Goal: Task Accomplishment & Management: Complete application form

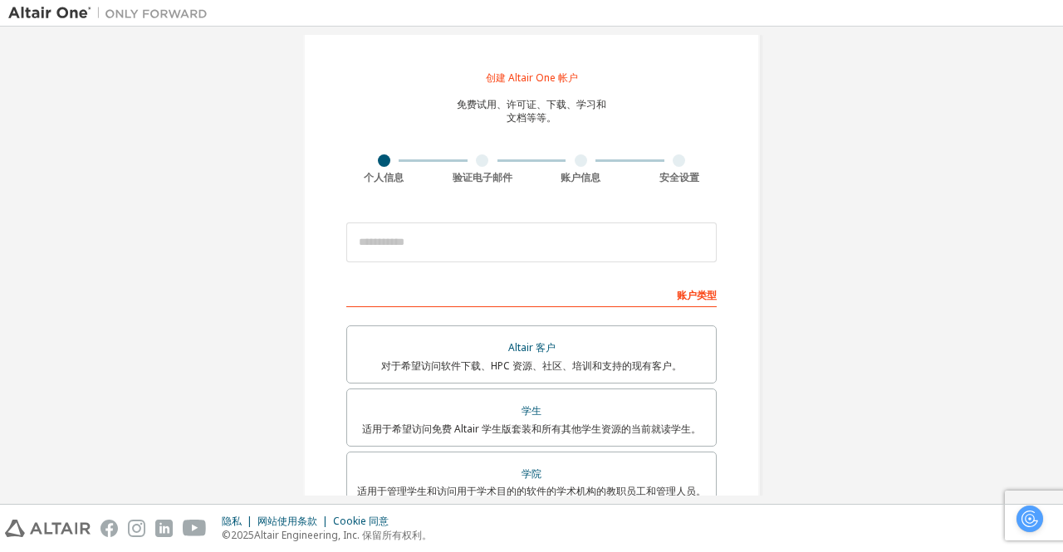
scroll to position [83, 0]
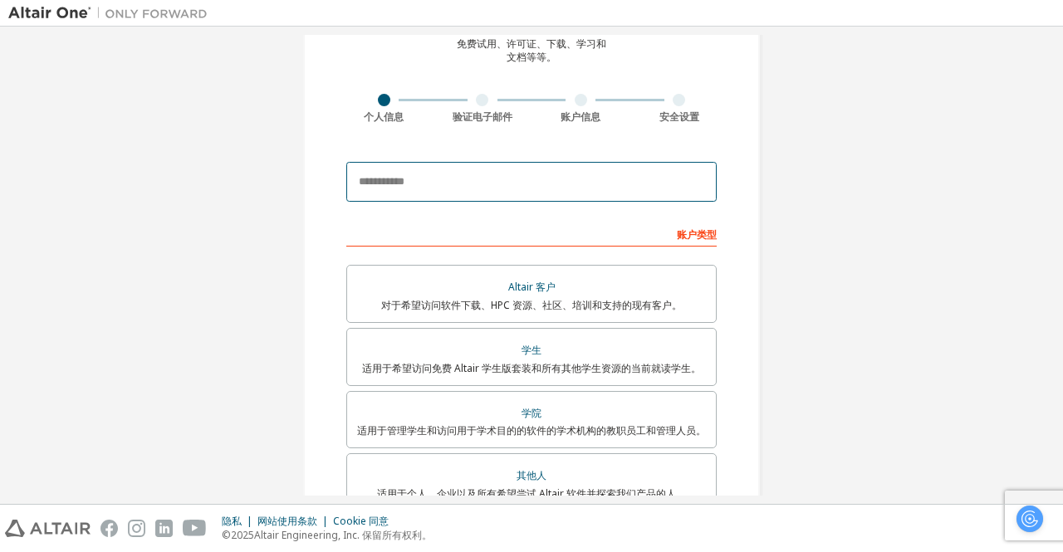
click at [461, 180] on input "email" at bounding box center [531, 182] width 370 height 40
type input "**********"
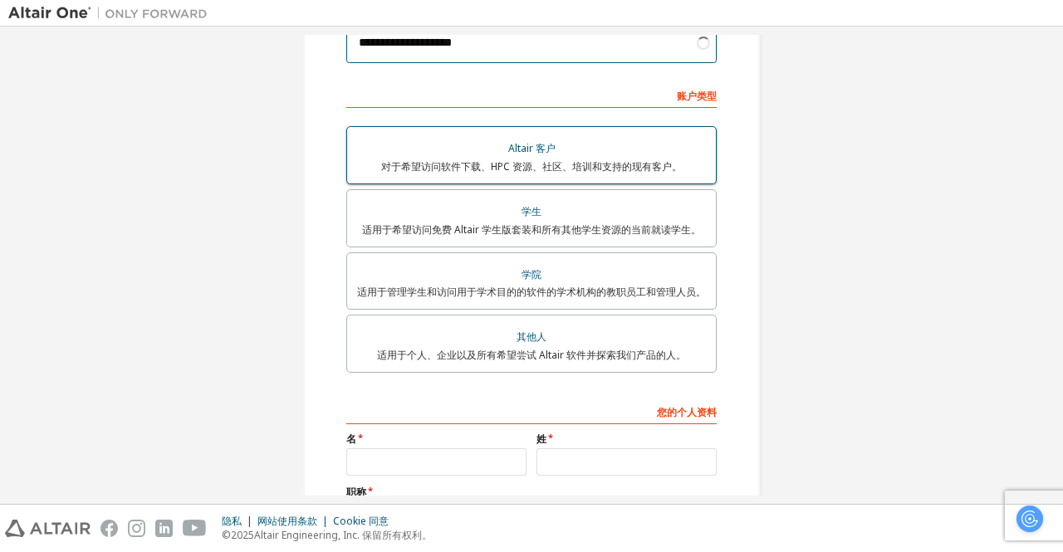
scroll to position [249, 0]
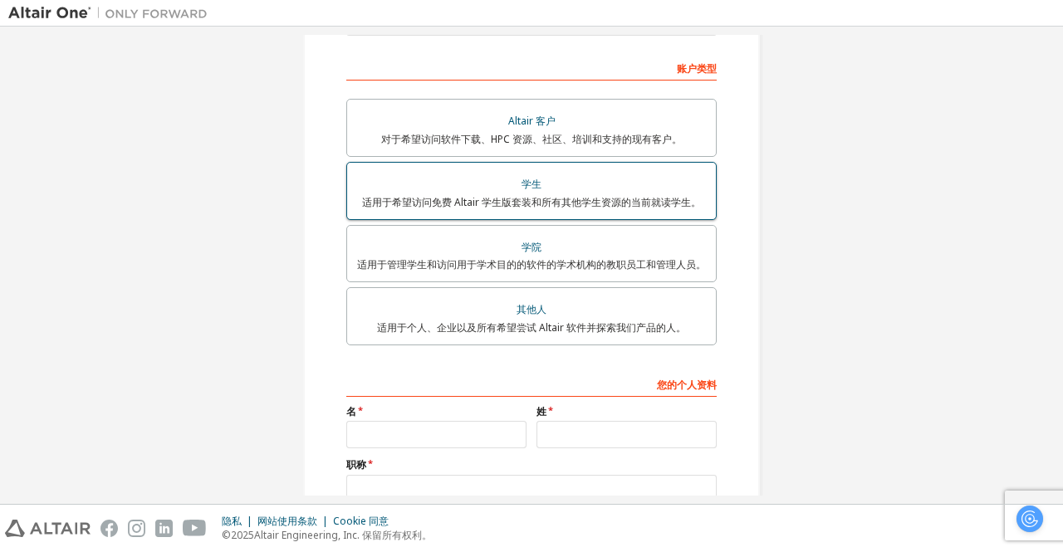
click at [545, 177] on div "学生" at bounding box center [531, 184] width 349 height 23
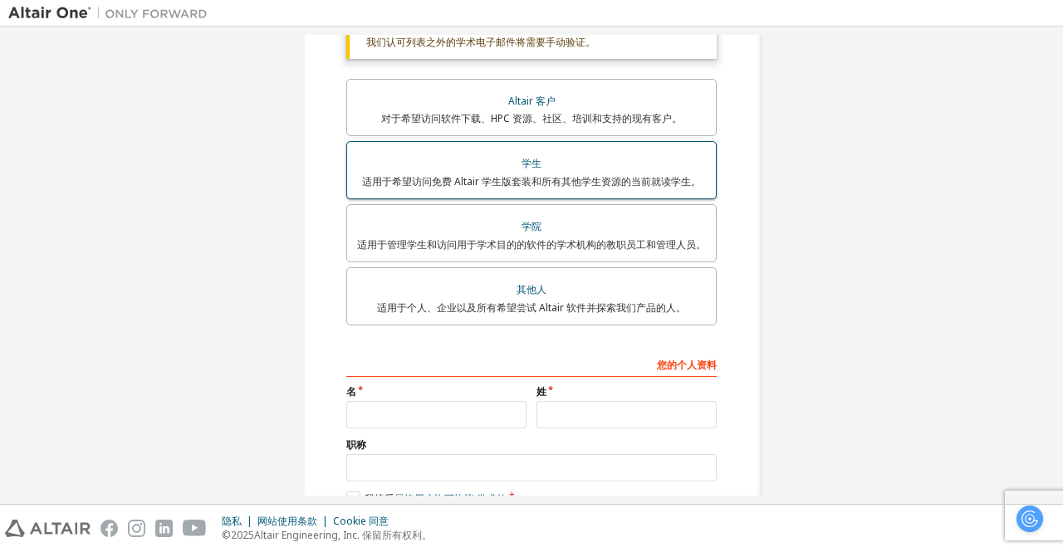
scroll to position [413, 0]
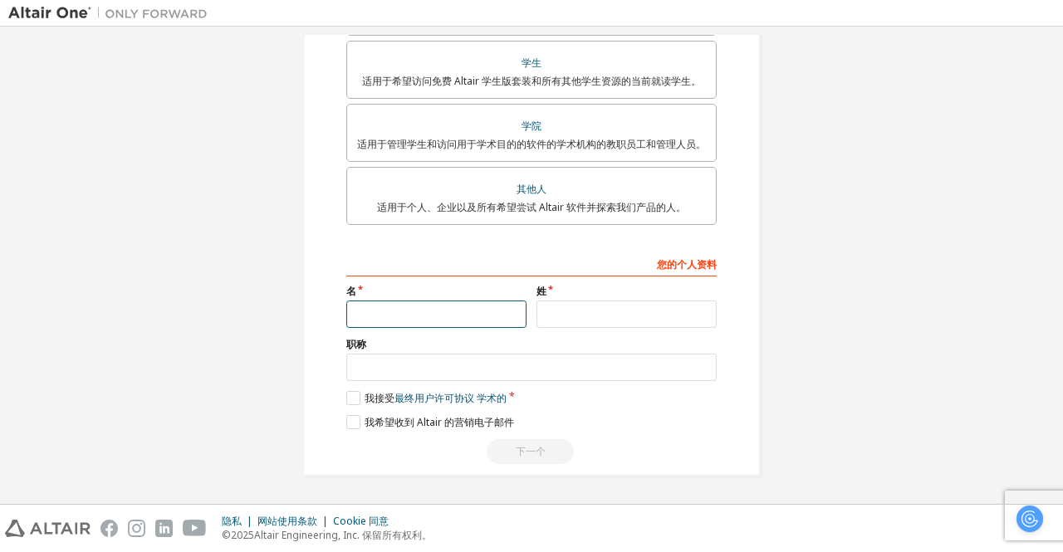
click at [425, 320] on input "text" at bounding box center [436, 314] width 180 height 27
type input "*"
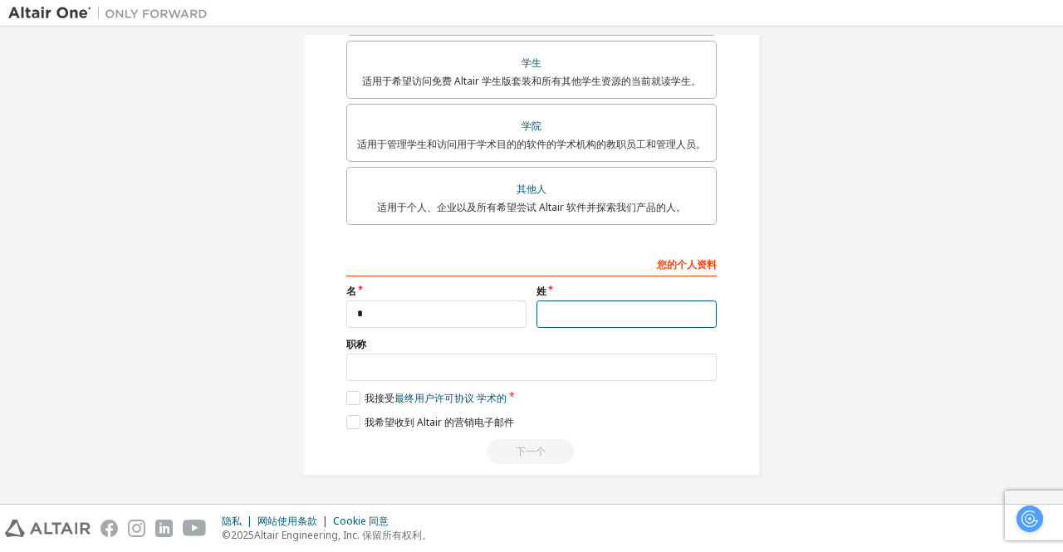
click at [598, 312] on input "text" at bounding box center [626, 314] width 180 height 27
type input "**"
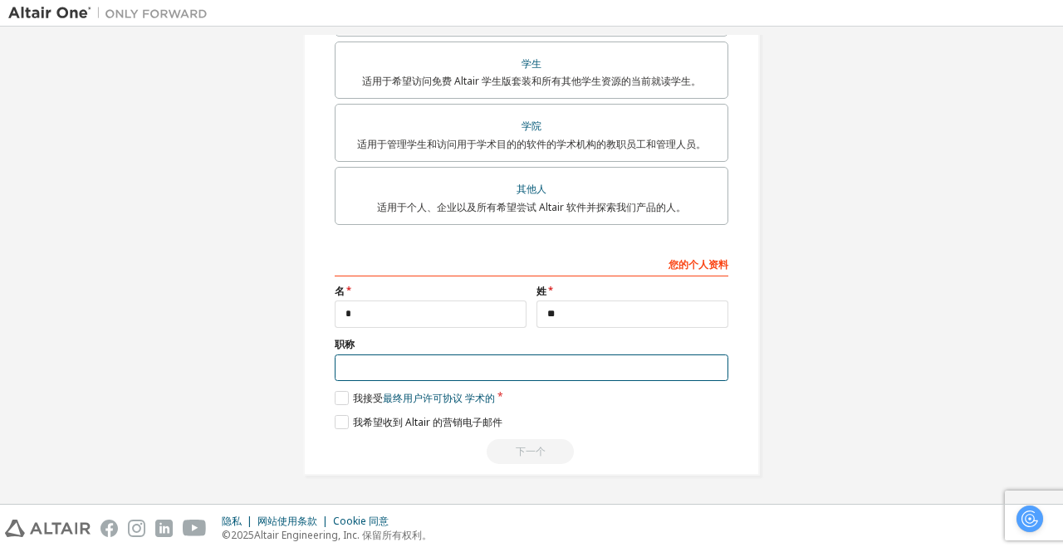
click at [463, 369] on input "text" at bounding box center [532, 368] width 394 height 27
type input "**"
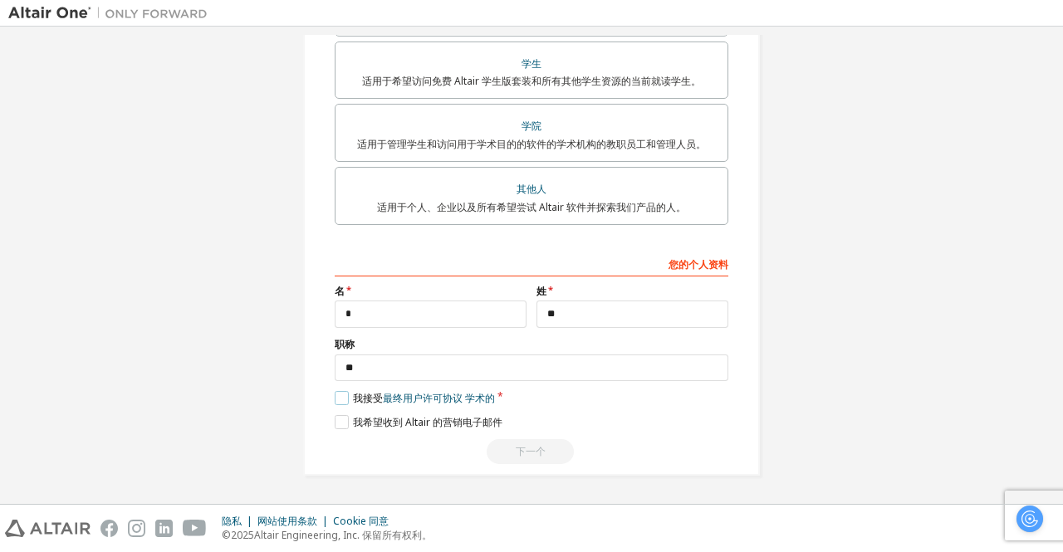
click at [344, 404] on label "我接受 最终用户许可协议 学术的" at bounding box center [415, 398] width 160 height 14
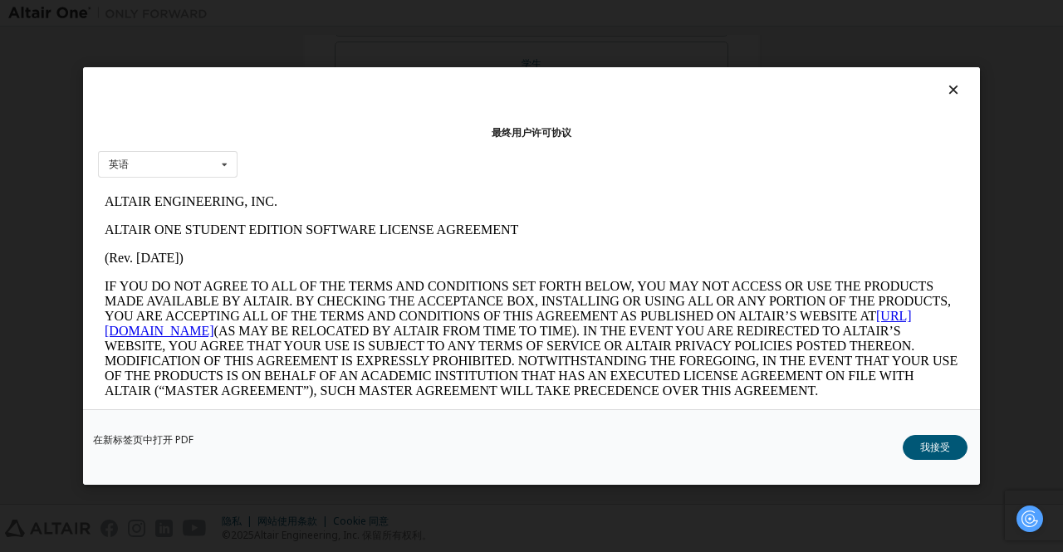
scroll to position [0, 0]
click at [947, 442] on font "我接受" at bounding box center [935, 447] width 30 height 14
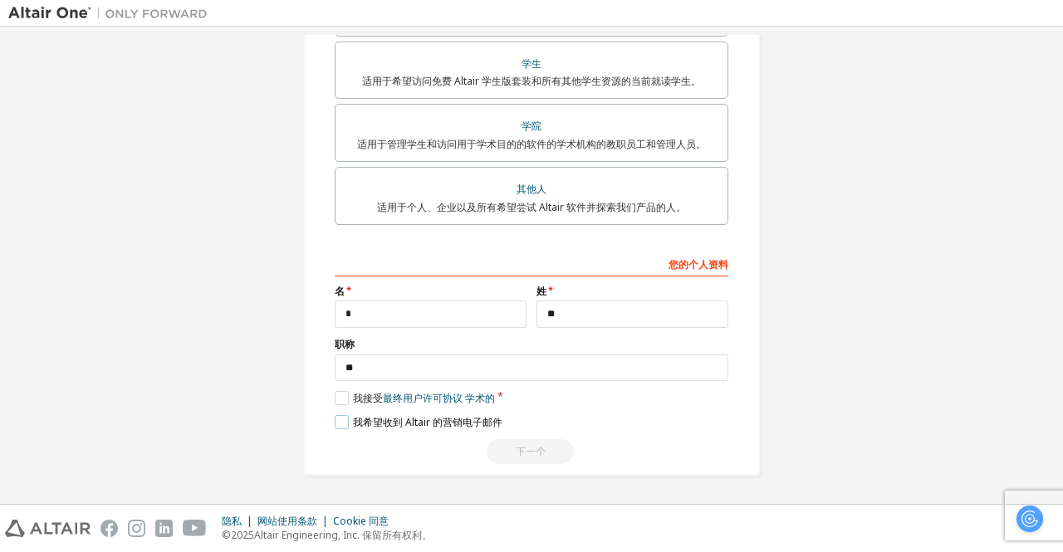
click at [342, 426] on label "我希望收到 Altair 的营销电子邮件" at bounding box center [419, 422] width 168 height 14
click at [335, 419] on label "我希望收到 Altair 的营销电子邮件" at bounding box center [419, 422] width 168 height 14
click at [524, 450] on div "下一个" at bounding box center [532, 451] width 394 height 25
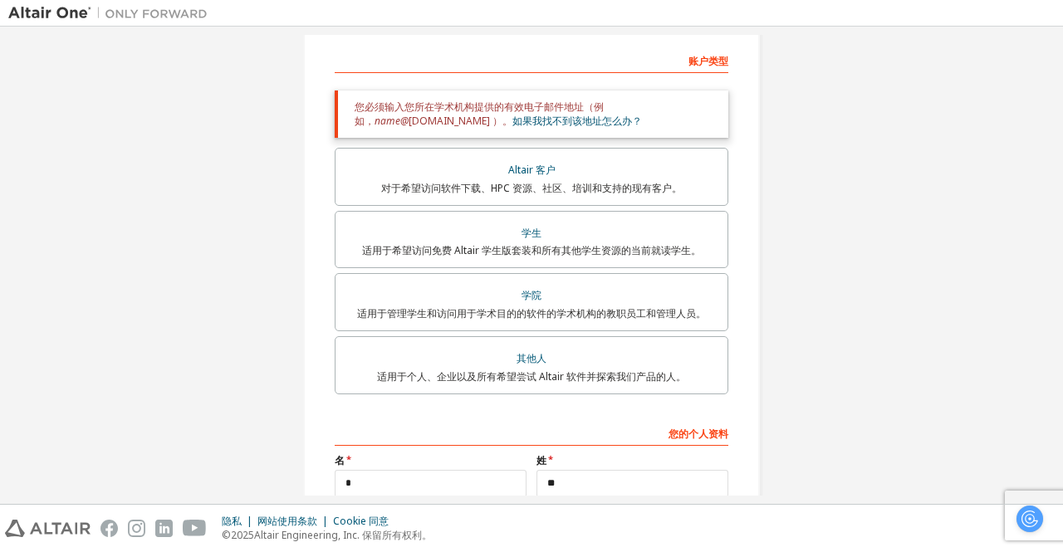
scroll to position [178, 0]
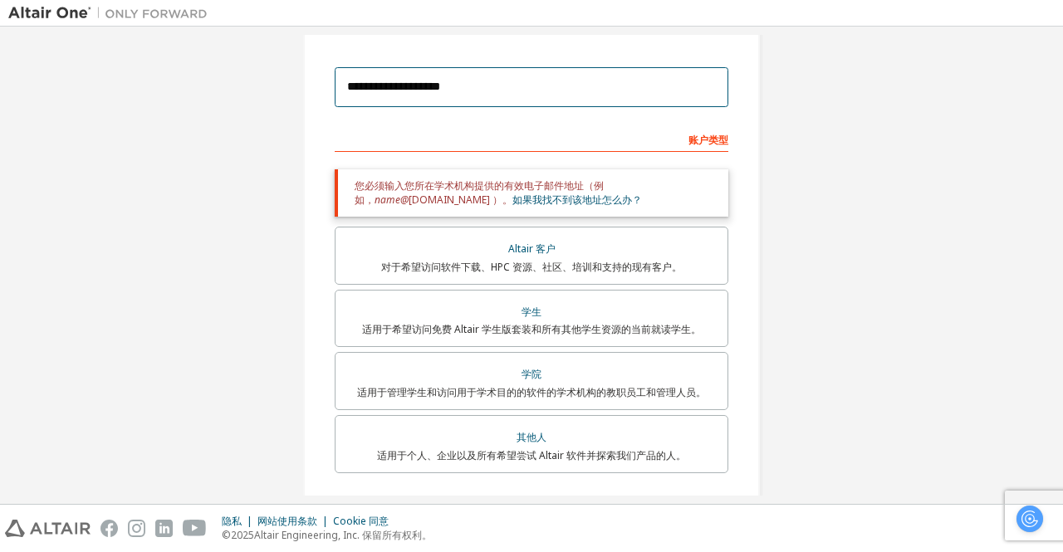
drag, startPoint x: 490, startPoint y: 87, endPoint x: 291, endPoint y: 103, distance: 199.9
click at [291, 103] on div "**********" at bounding box center [531, 300] width 497 height 887
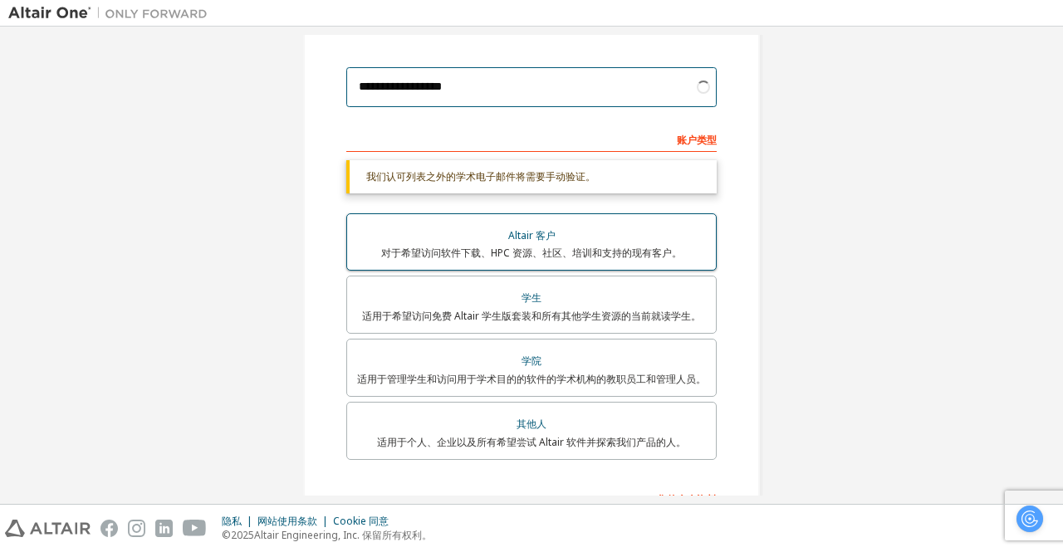
type input "**********"
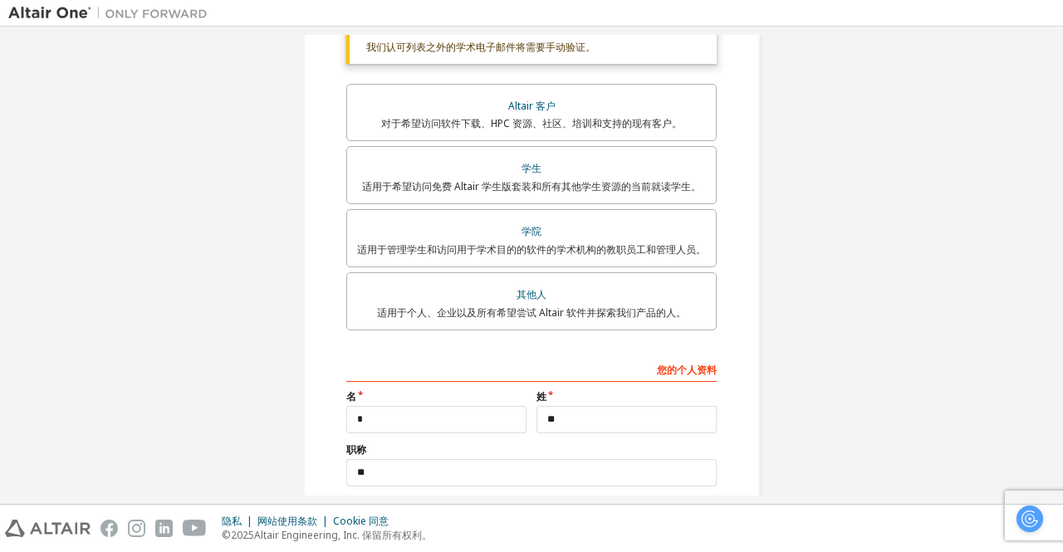
scroll to position [413, 0]
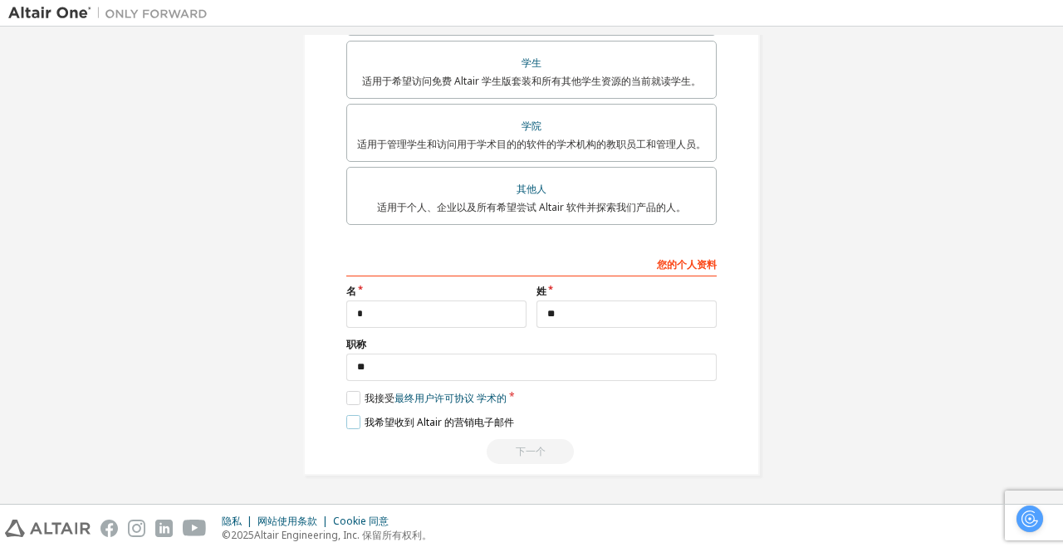
click at [359, 418] on label "我希望收到 Altair 的营销电子邮件" at bounding box center [430, 422] width 168 height 14
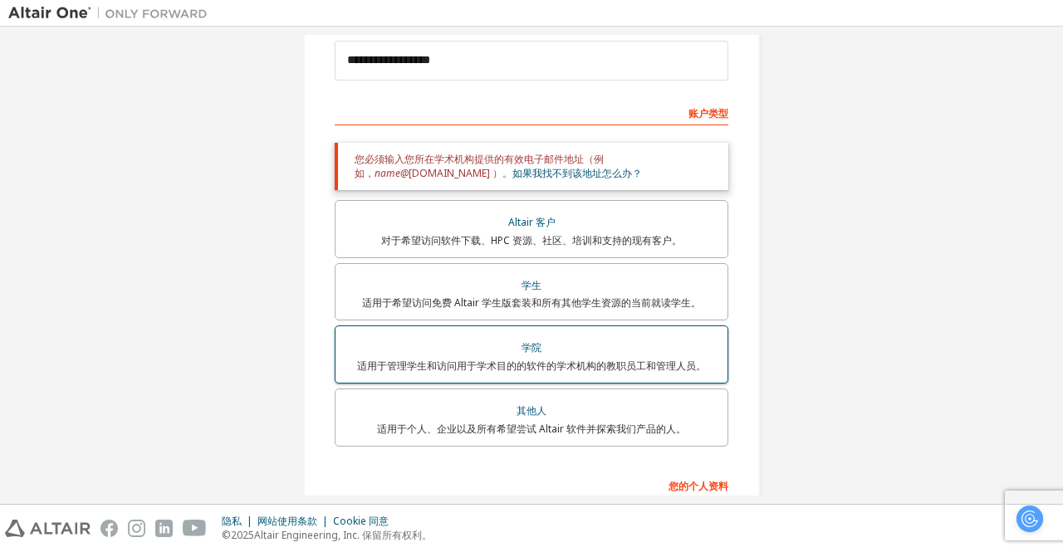
scroll to position [95, 0]
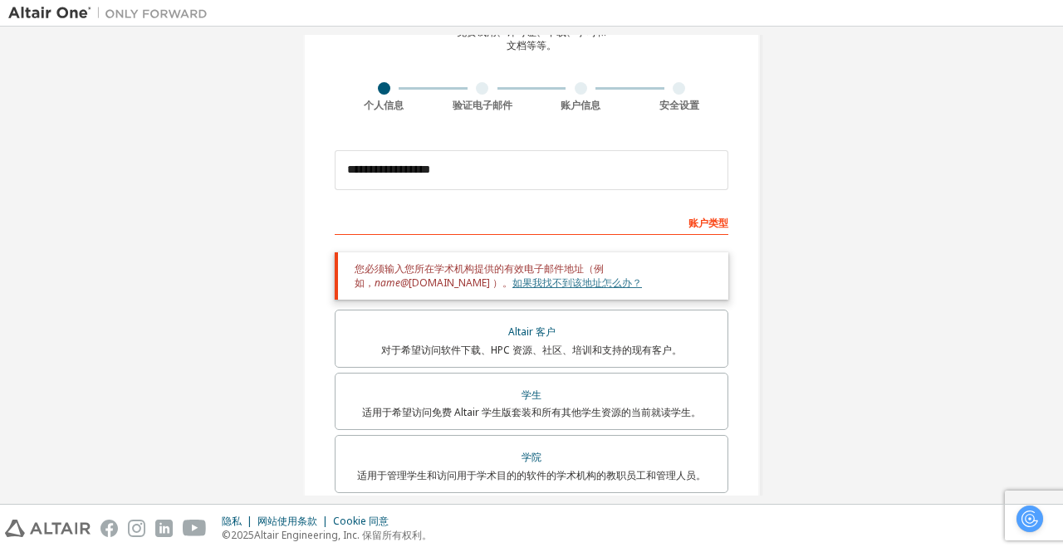
click at [512, 280] on font "如果我找不到该地址怎么办？" at bounding box center [577, 283] width 130 height 14
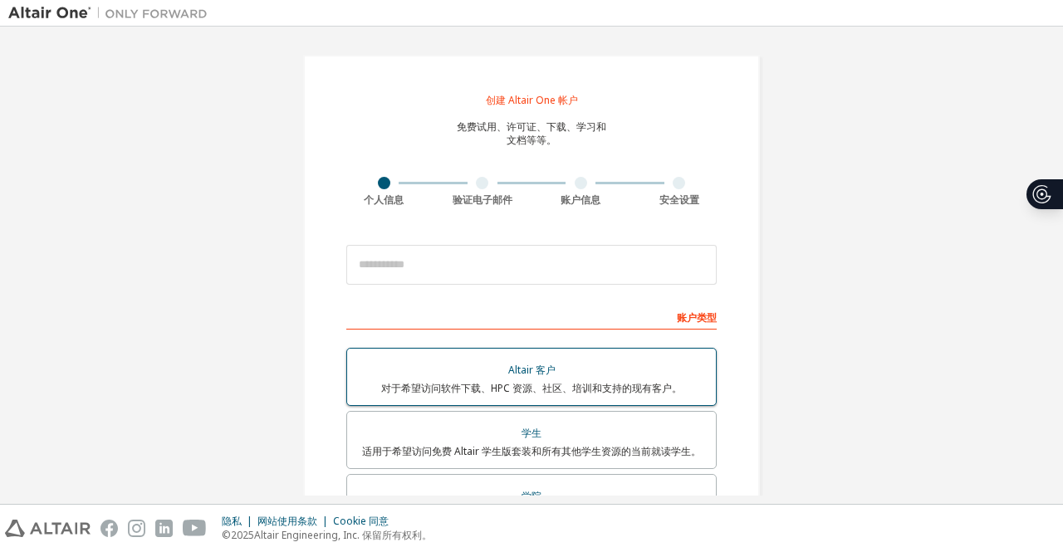
scroll to position [83, 0]
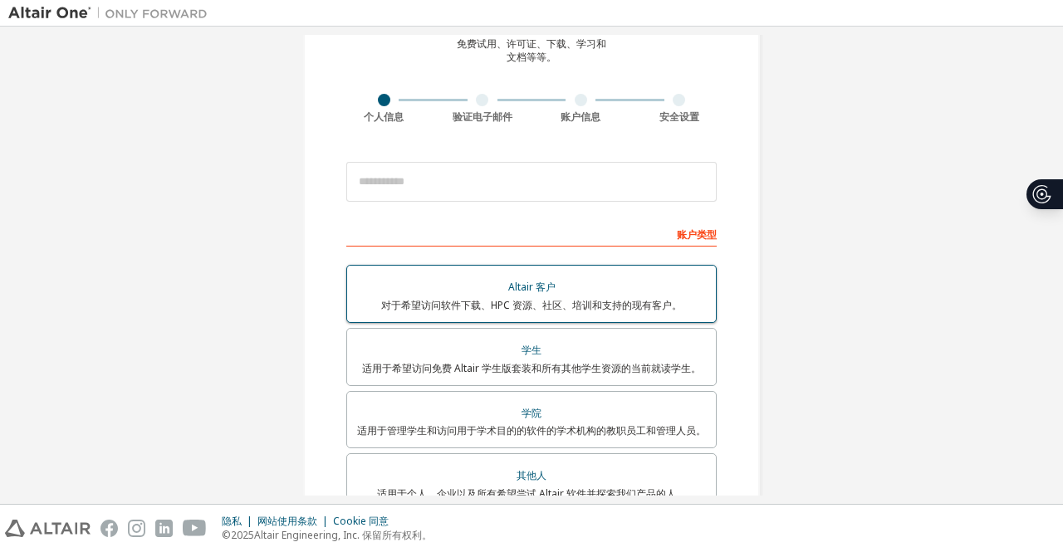
drag, startPoint x: 0, startPoint y: 0, endPoint x: 523, endPoint y: 291, distance: 598.8
click at [523, 291] on font "Altair 客户" at bounding box center [531, 287] width 47 height 14
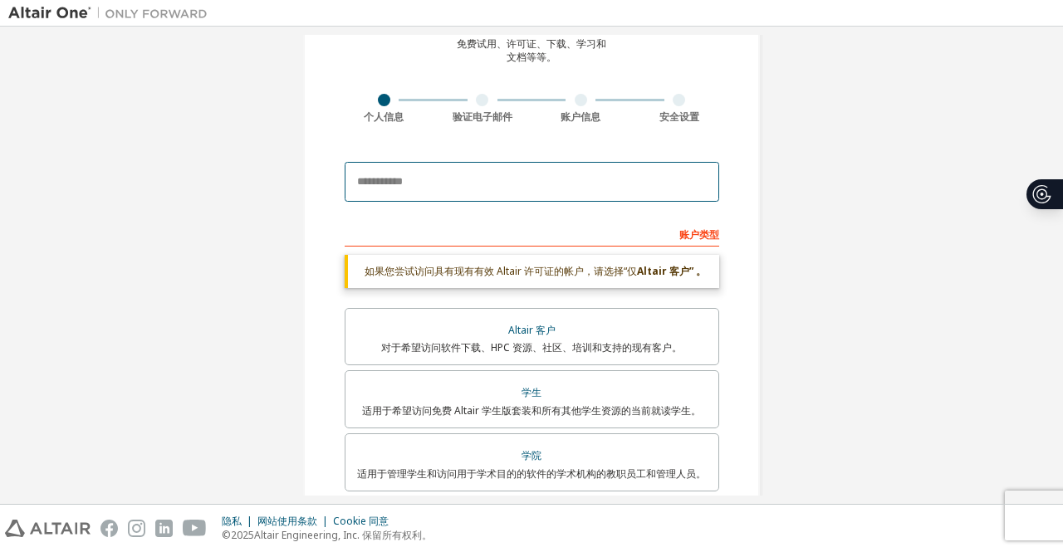
click at [499, 188] on input "email" at bounding box center [532, 182] width 374 height 40
type input "**********"
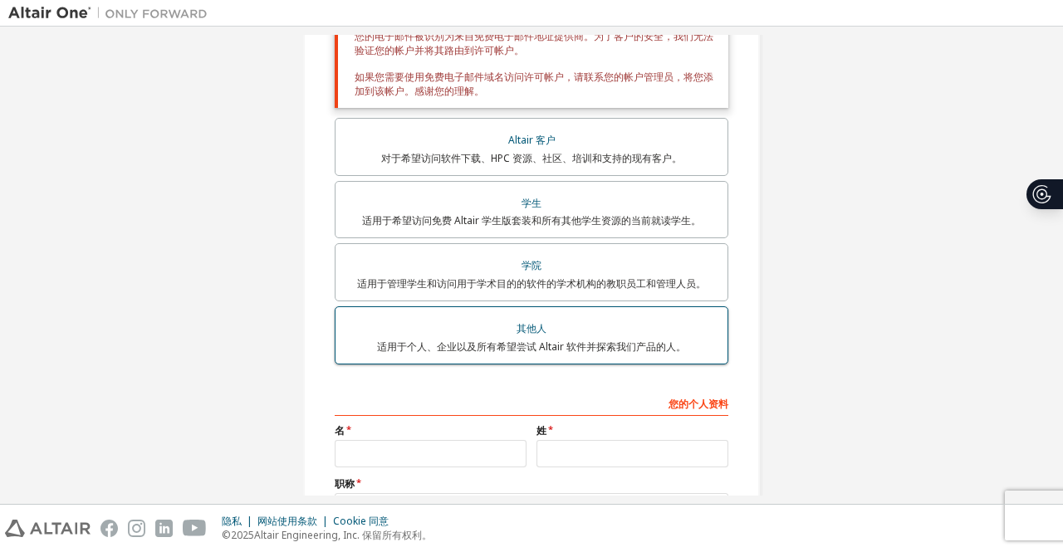
scroll to position [332, 0]
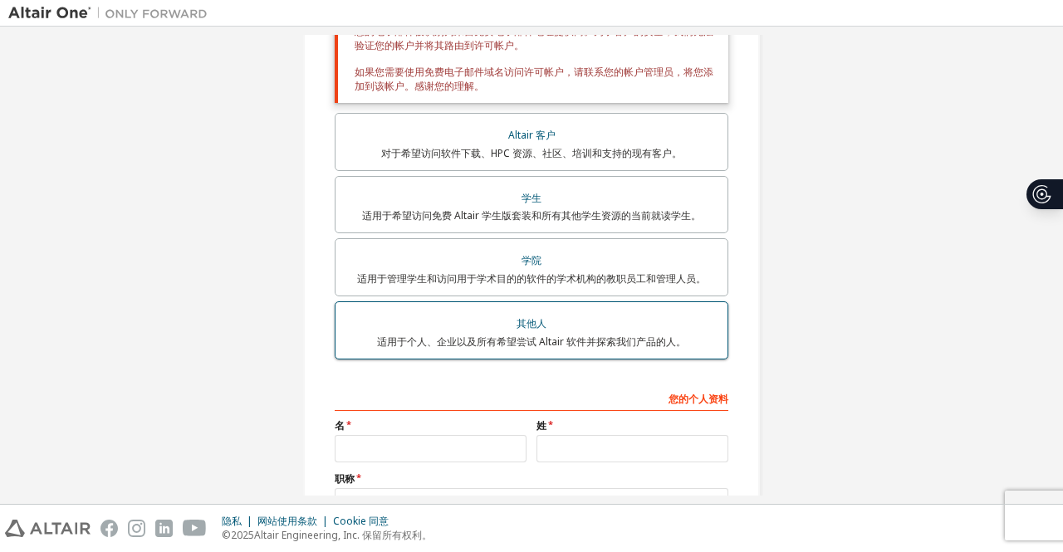
click at [500, 340] on font "适用于个人、企业以及所有希望尝试 Altair 软件并探索我们产品的人。" at bounding box center [531, 342] width 309 height 14
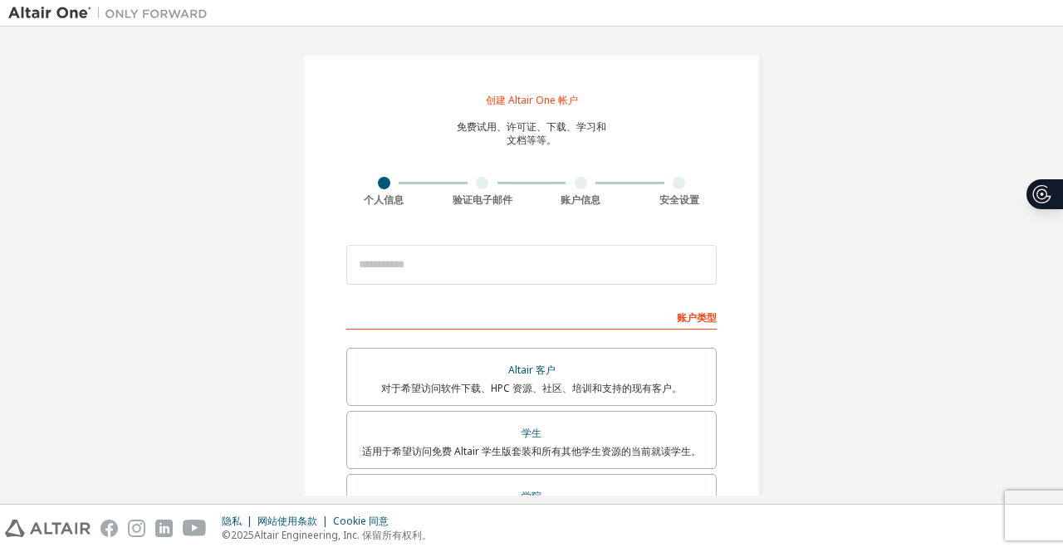
scroll to position [249, 0]
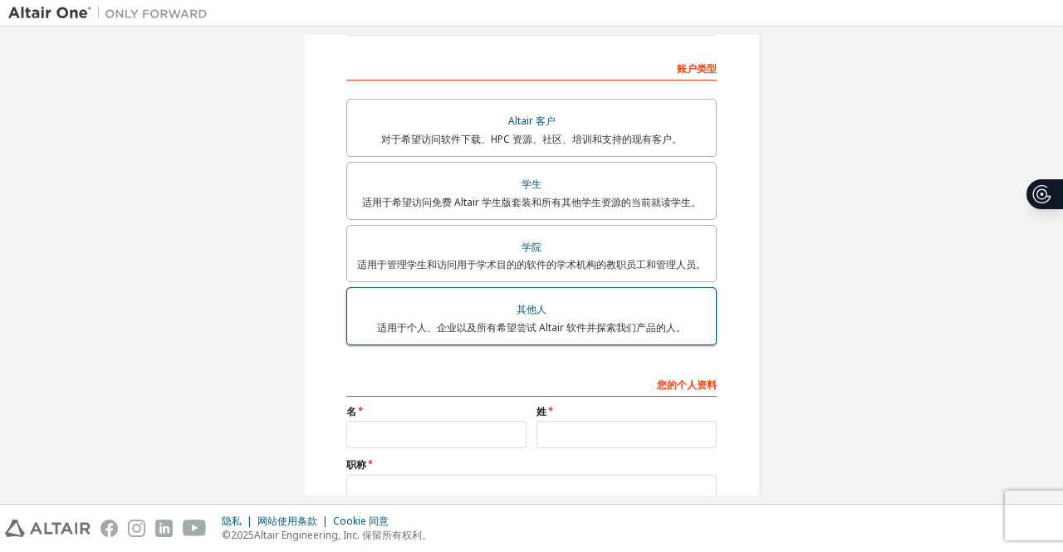
click at [490, 309] on div "其他人" at bounding box center [531, 309] width 349 height 23
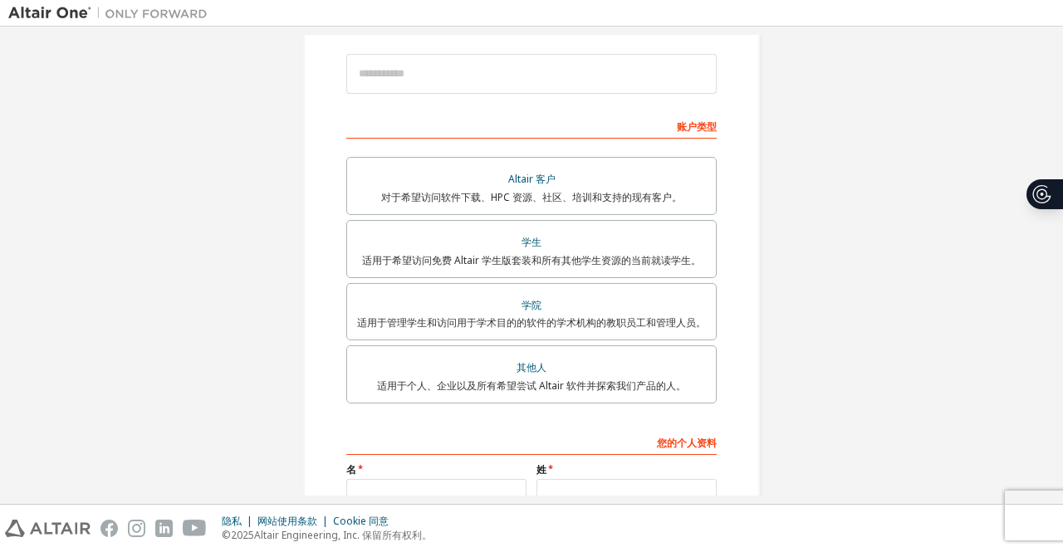
scroll to position [166, 0]
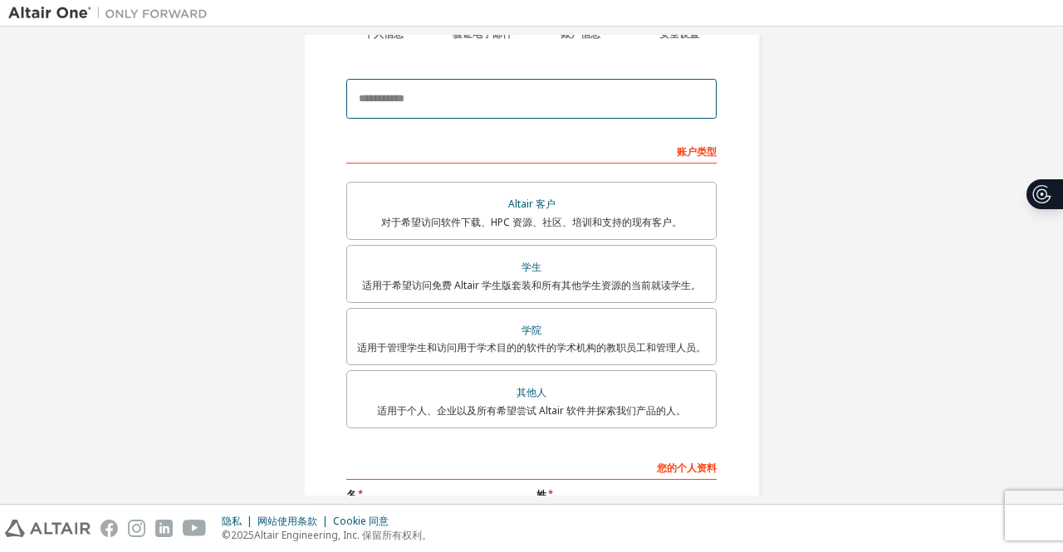
click at [445, 87] on input "email" at bounding box center [531, 99] width 370 height 40
type input "**********"
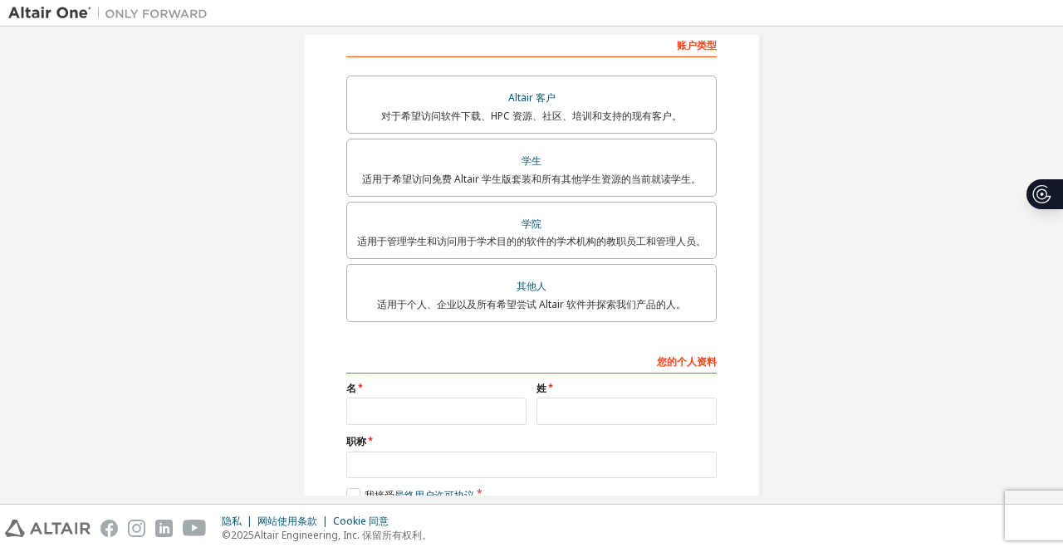
scroll to position [332, 0]
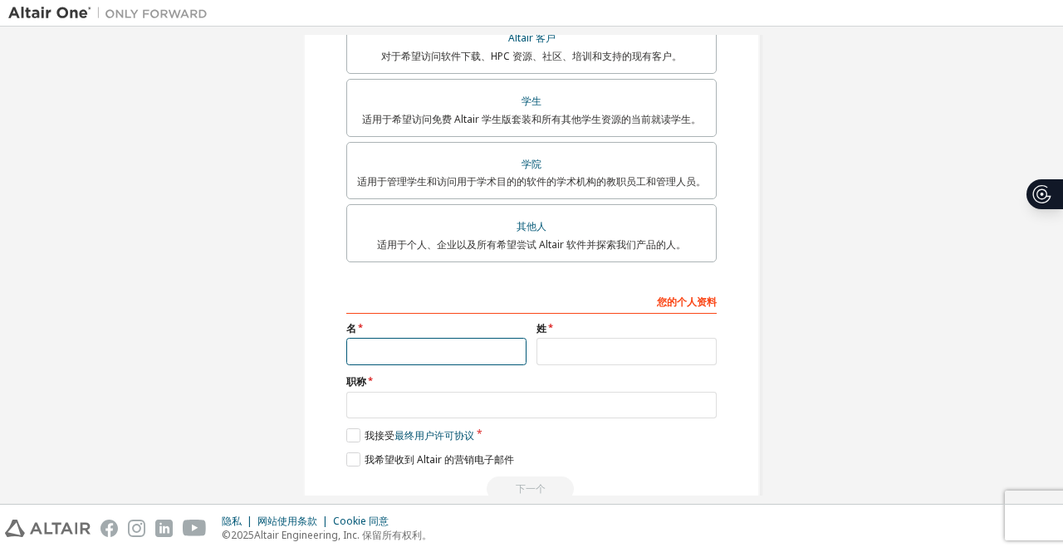
drag, startPoint x: 435, startPoint y: 354, endPoint x: 452, endPoint y: 355, distance: 16.6
click at [437, 354] on input "text" at bounding box center [436, 351] width 180 height 27
type input "*"
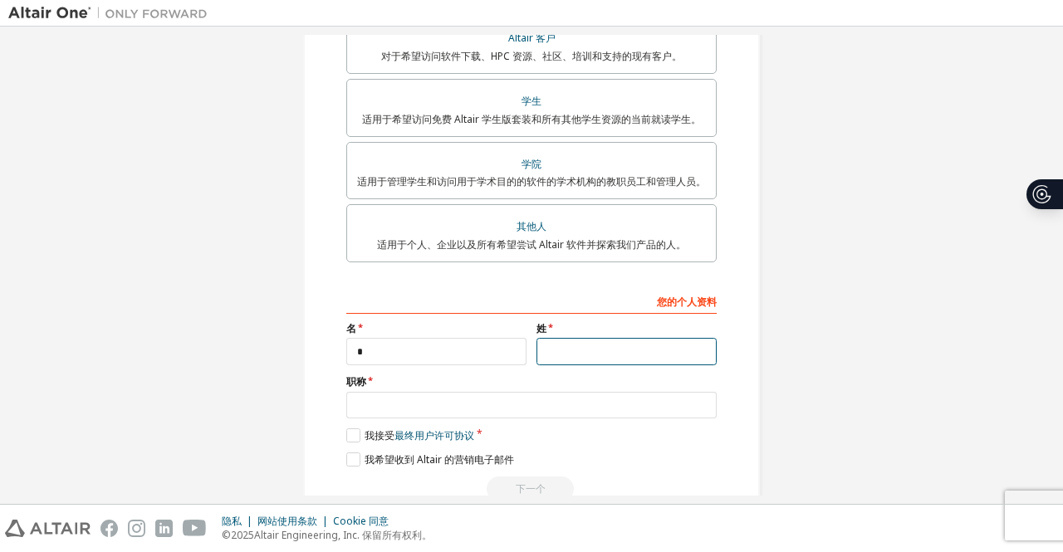
click at [570, 354] on input "text" at bounding box center [626, 351] width 180 height 27
type input "*"
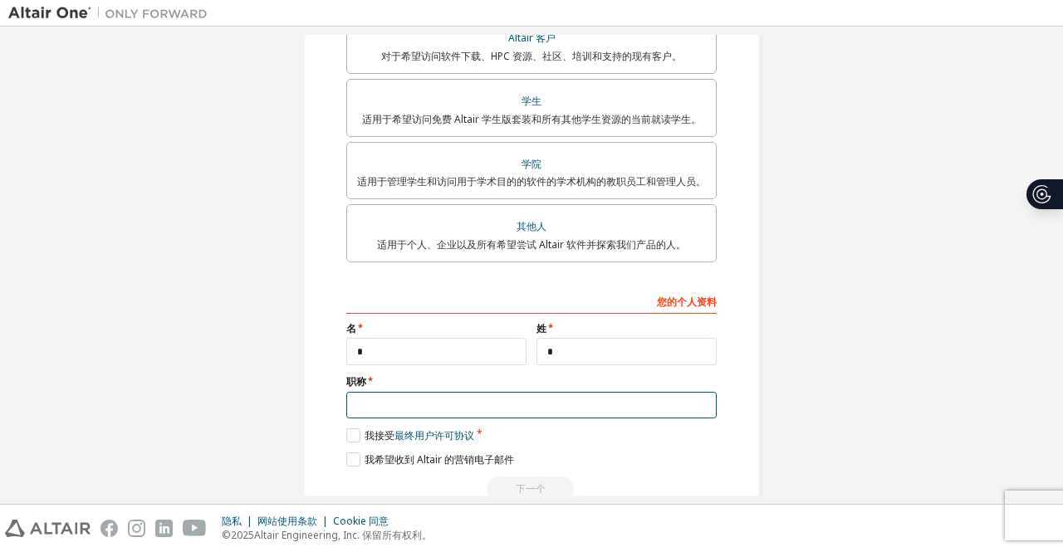
click at [467, 404] on input "text" at bounding box center [531, 405] width 370 height 27
type input "*"
click at [355, 439] on label "我接受 最终用户许可协议" at bounding box center [410, 435] width 128 height 14
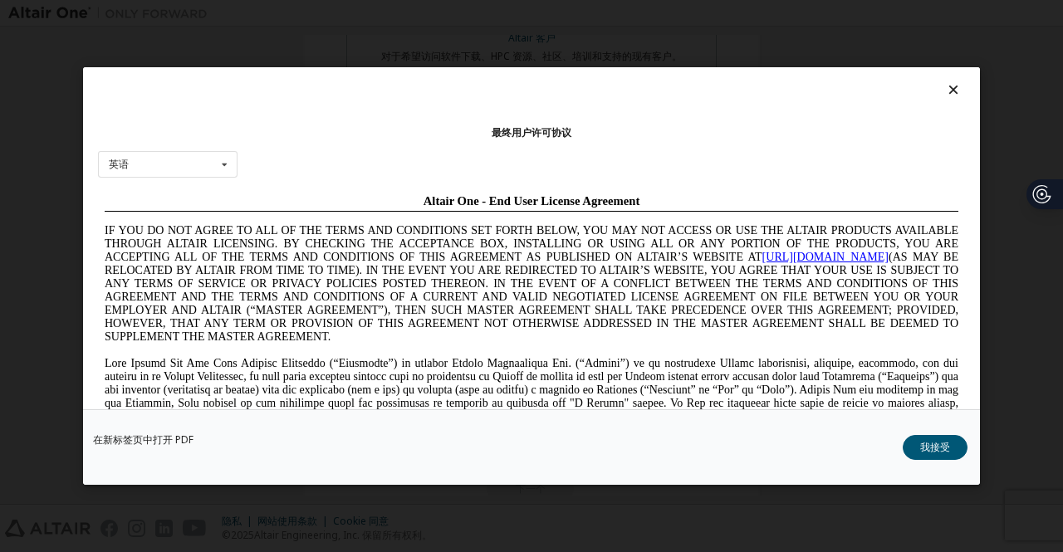
scroll to position [0, 0]
click at [952, 446] on button "我接受" at bounding box center [935, 447] width 65 height 25
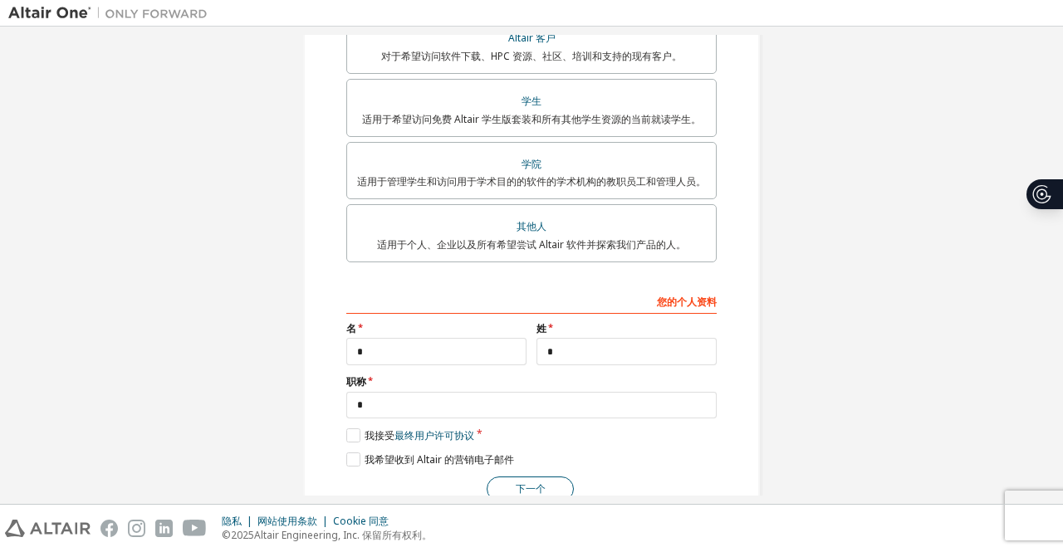
click at [539, 486] on font "下一个" at bounding box center [531, 489] width 30 height 14
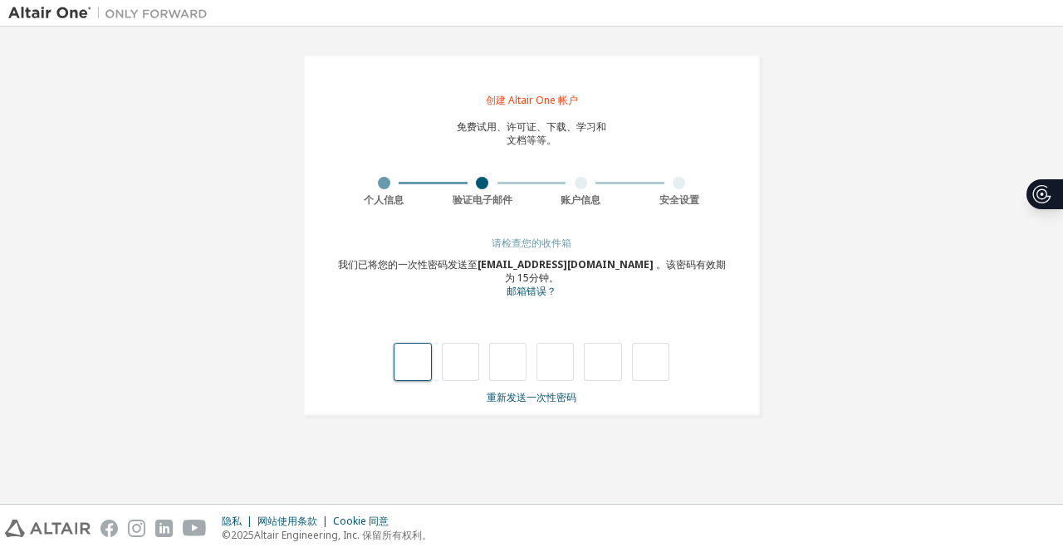
type input "*"
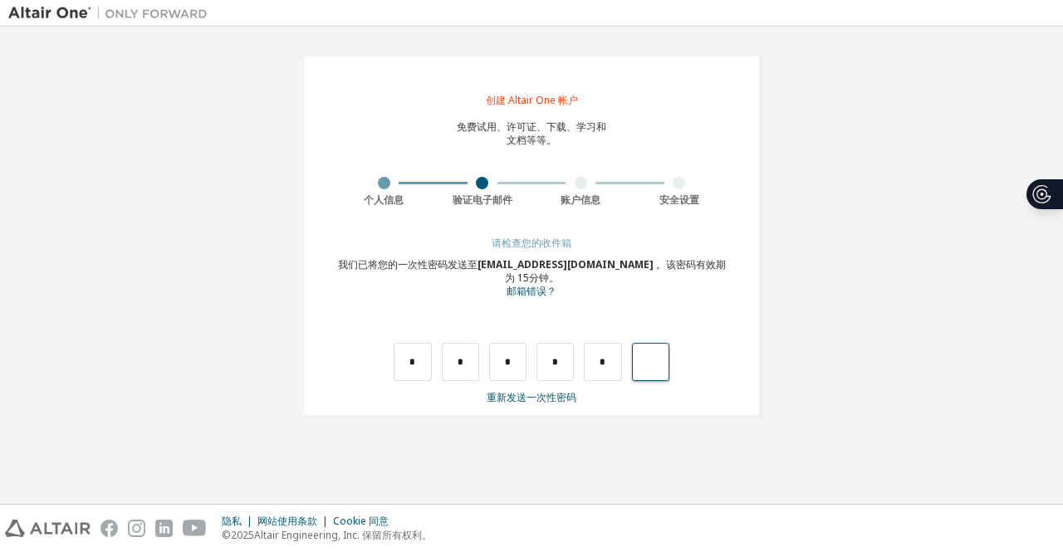
type input "*"
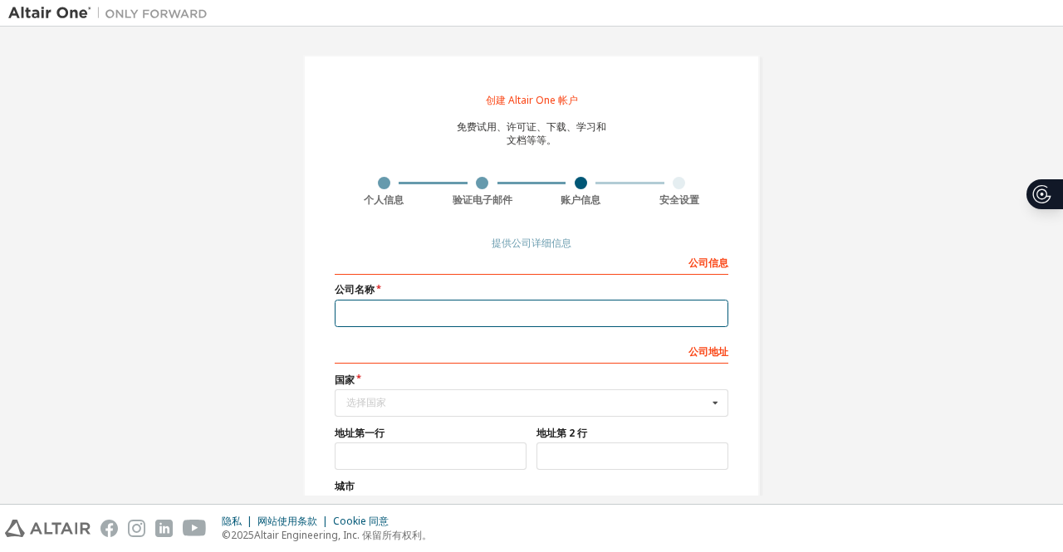
click at [506, 306] on input "text" at bounding box center [532, 313] width 394 height 27
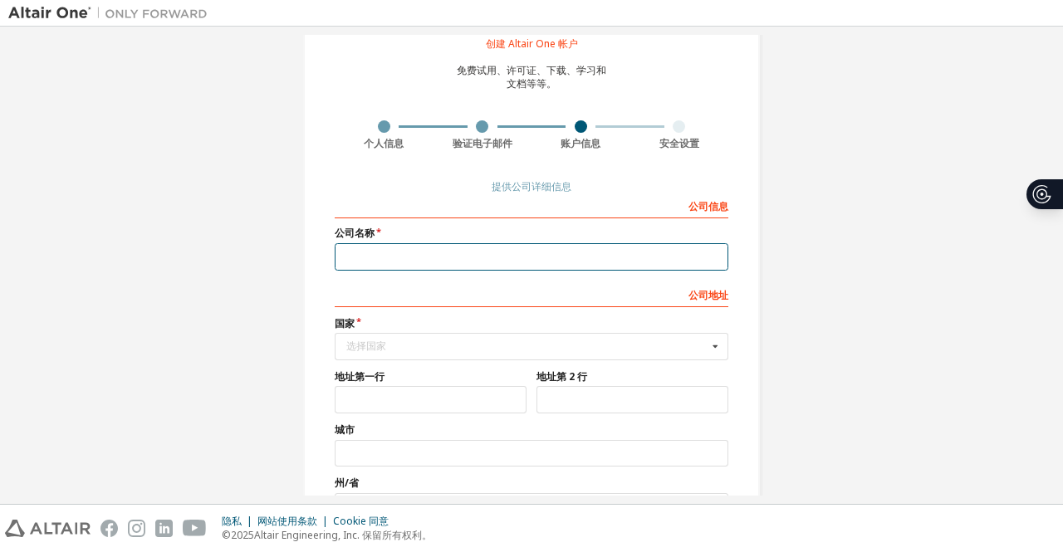
scroll to position [83, 0]
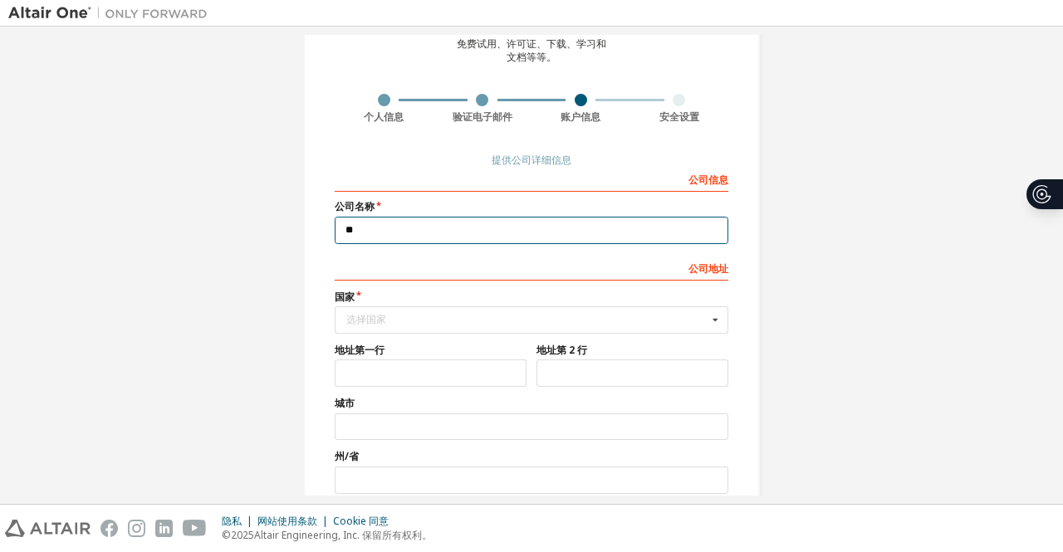
type input "*"
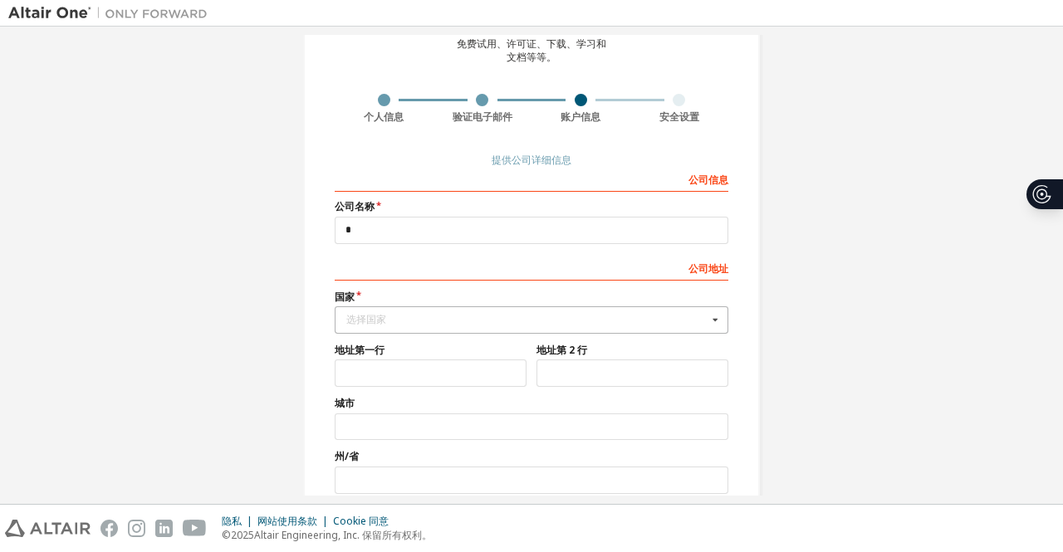
click at [489, 316] on div "选择国家" at bounding box center [526, 320] width 361 height 10
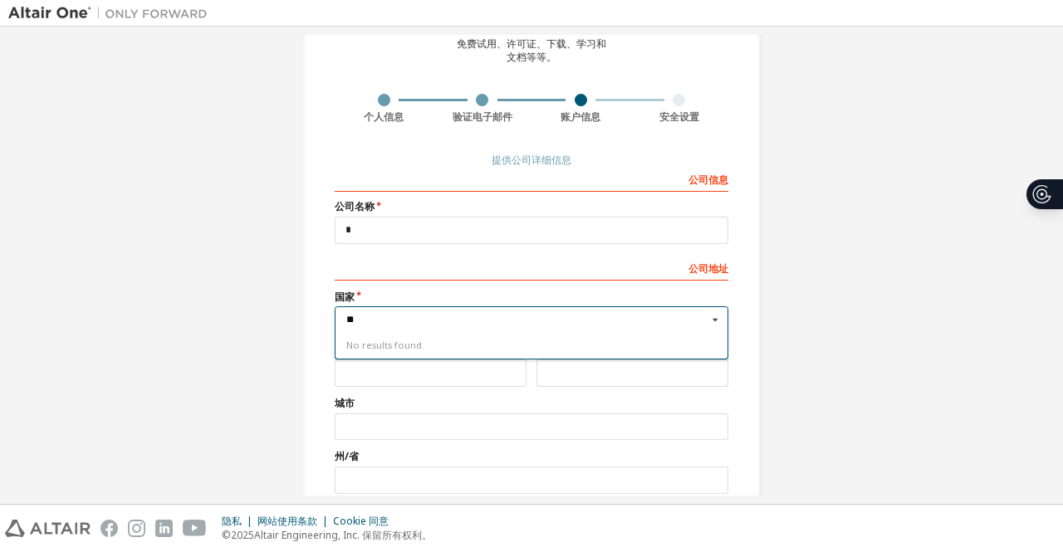
scroll to position [0, 0]
type input "*"
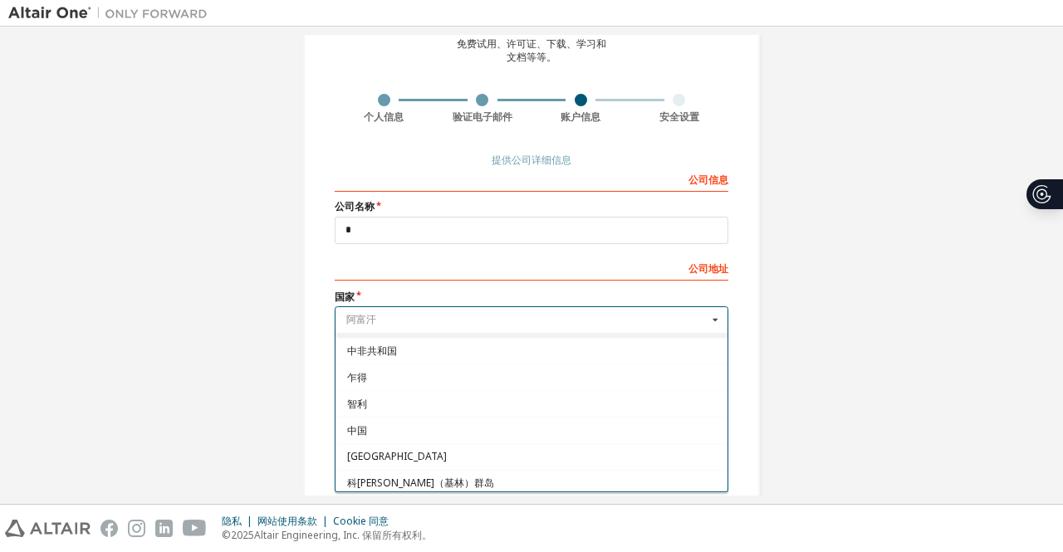
scroll to position [1162, 0]
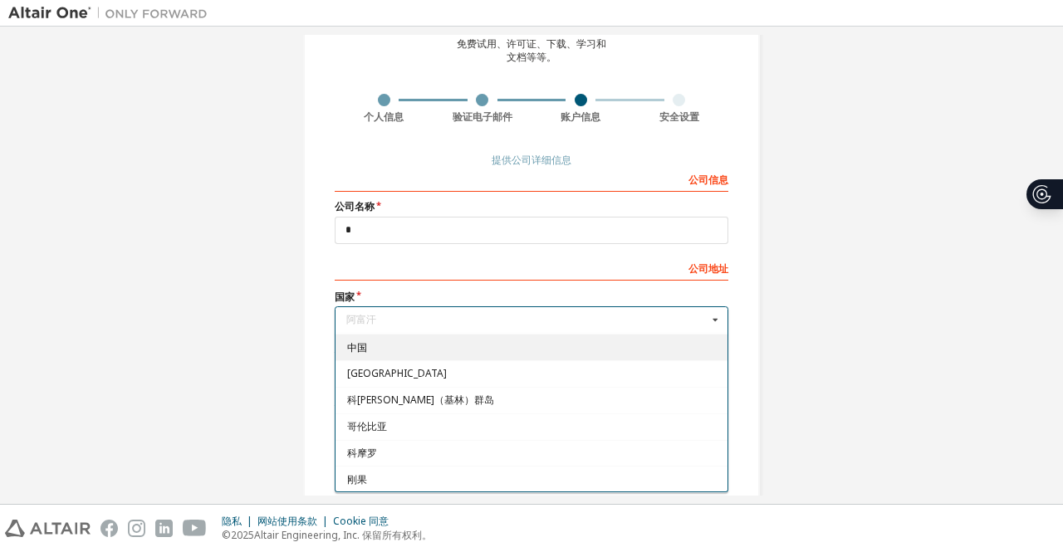
click at [355, 340] on font "中国" at bounding box center [357, 347] width 20 height 14
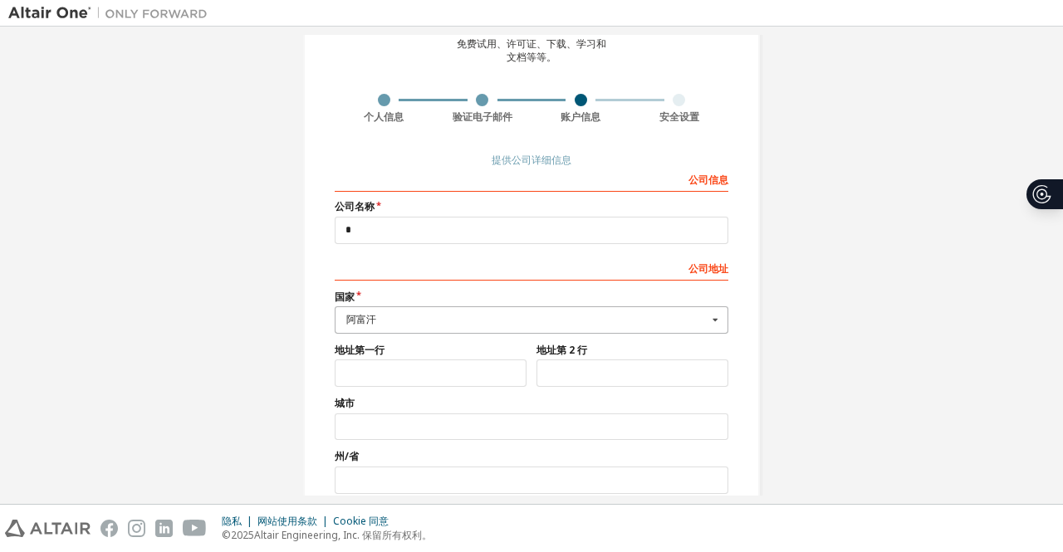
click at [418, 316] on div "阿富汗" at bounding box center [526, 320] width 361 height 10
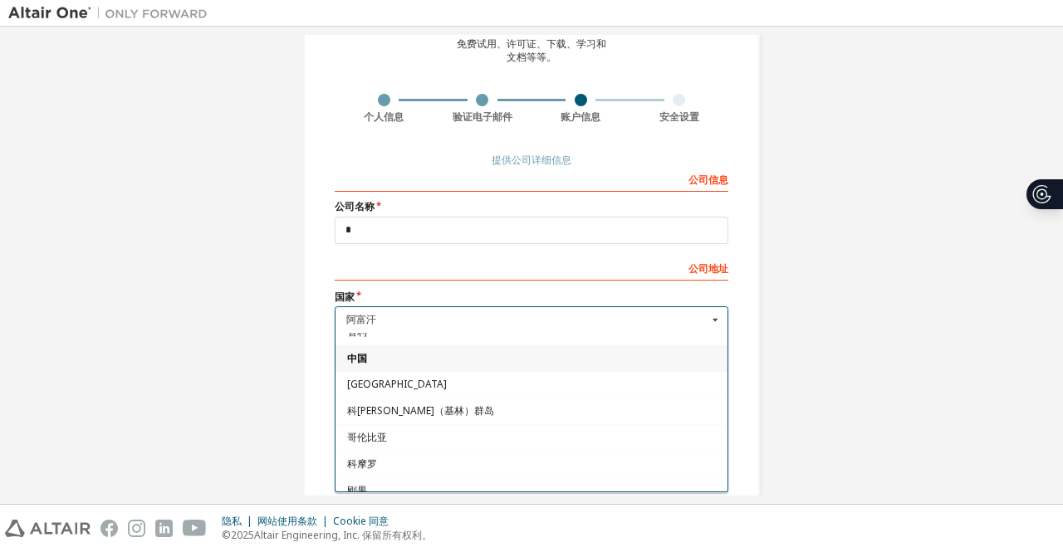
click at [370, 353] on span "中国" at bounding box center [531, 358] width 369 height 10
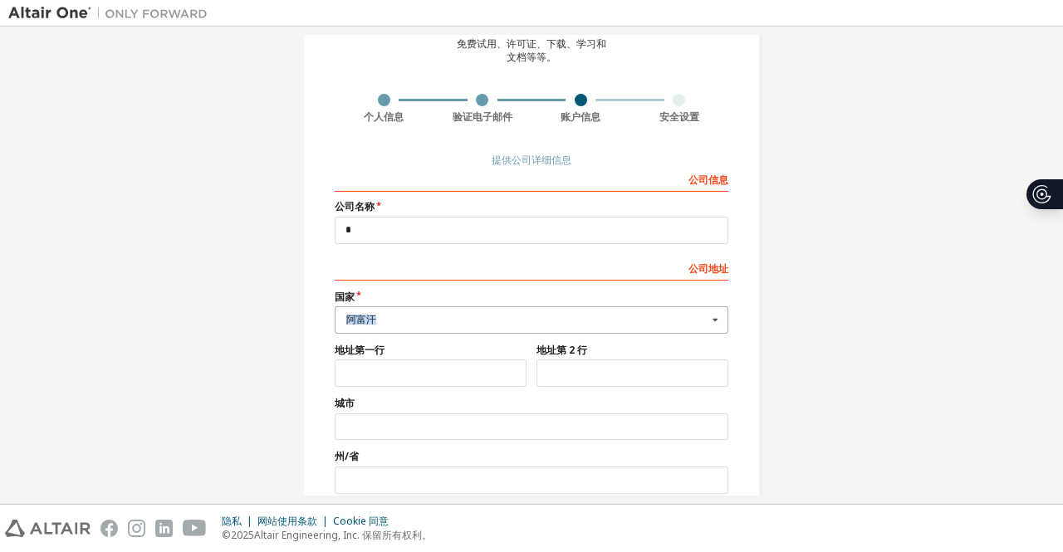
drag, startPoint x: 430, startPoint y: 318, endPoint x: 334, endPoint y: 320, distance: 96.3
click at [335, 320] on div "阿富汗 阿富汗 奥兰群岛 阿尔巴尼亚 阿尔及利亚 美属萨摩亚 安道尔 安哥拉 安圭拉 南极洲 安提瓜和巴布达 阿根廷 亚美尼亚 阿鲁巴 澳大利亚 奥地利 阿塞…" at bounding box center [532, 319] width 394 height 27
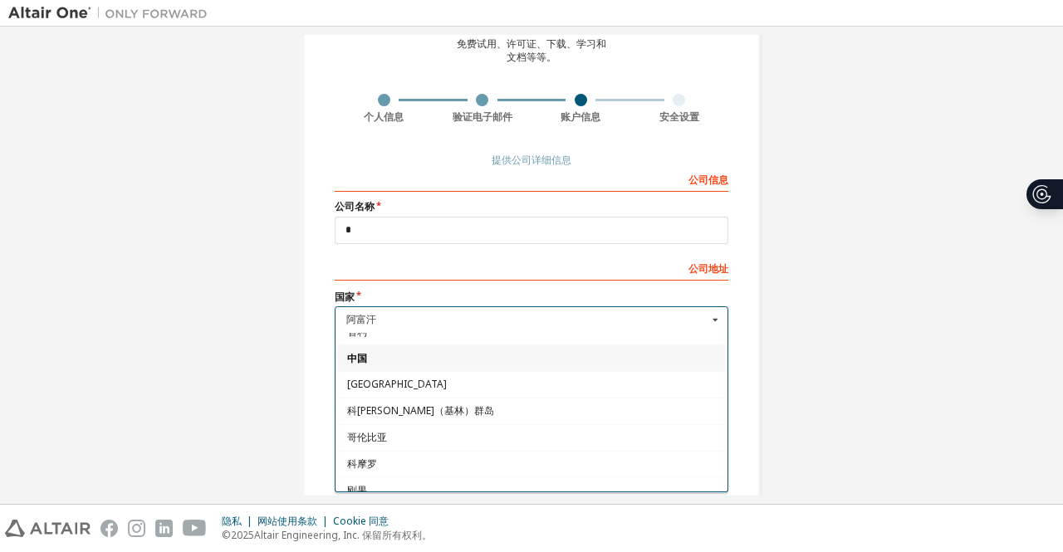
click at [363, 353] on span "中国" at bounding box center [531, 358] width 369 height 10
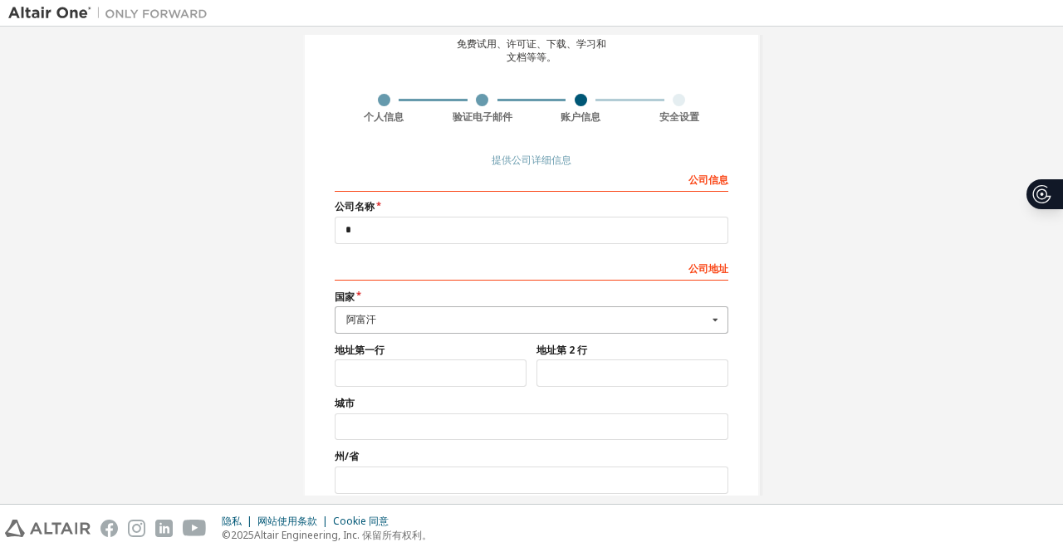
click at [393, 319] on div "阿富汗" at bounding box center [526, 320] width 361 height 10
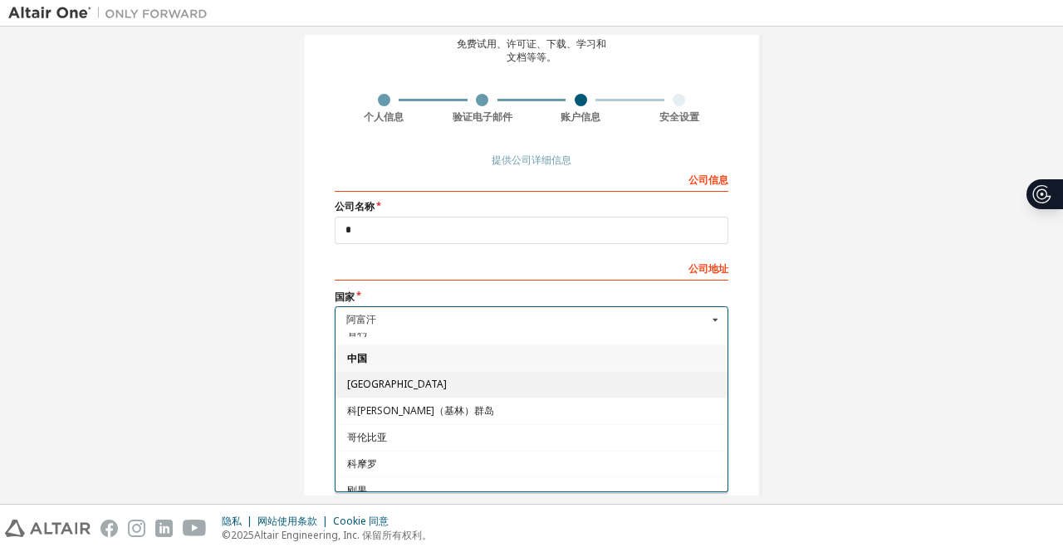
click at [367, 371] on div "圣诞岛" at bounding box center [531, 384] width 392 height 27
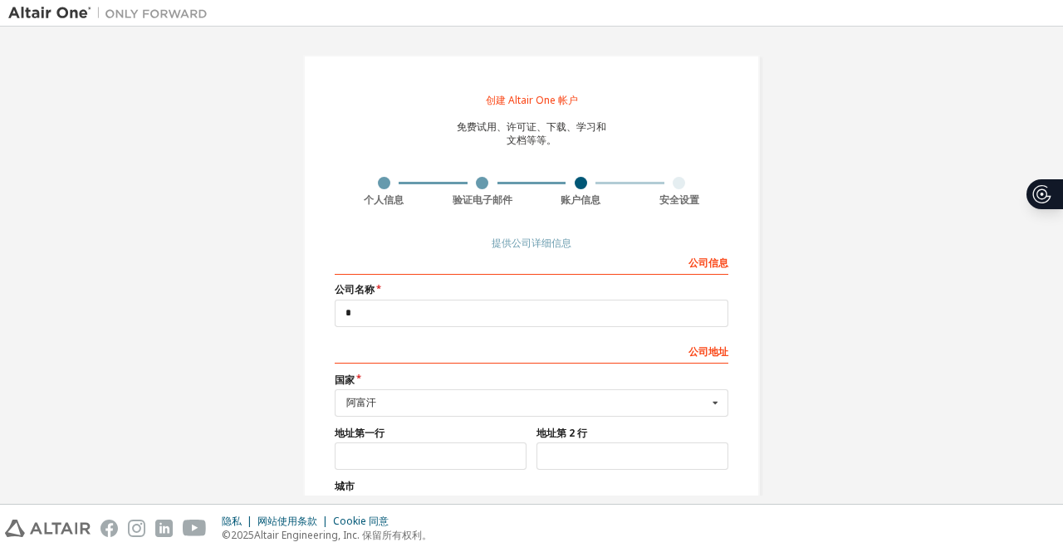
scroll to position [166, 0]
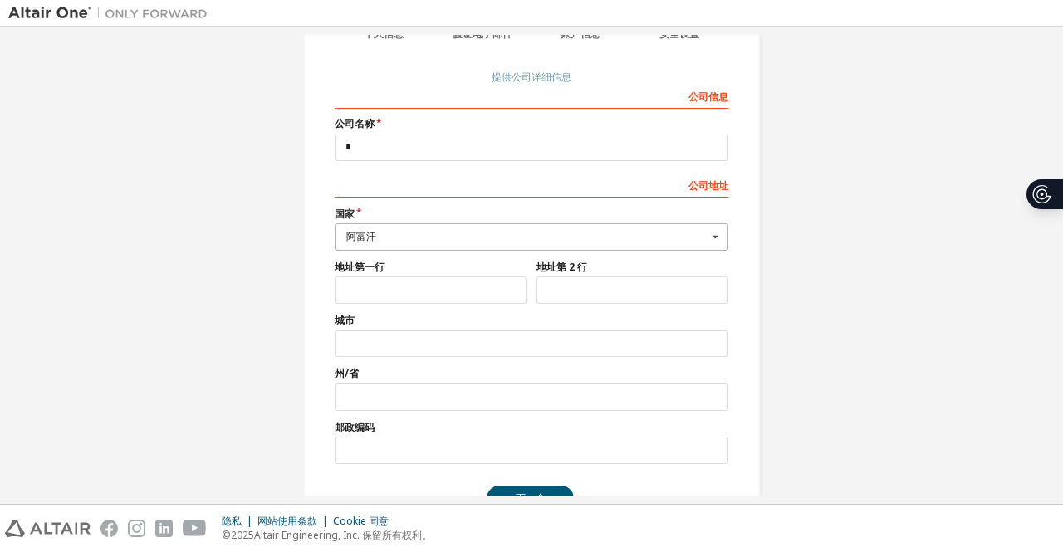
click at [411, 242] on input "text" at bounding box center [532, 237] width 392 height 26
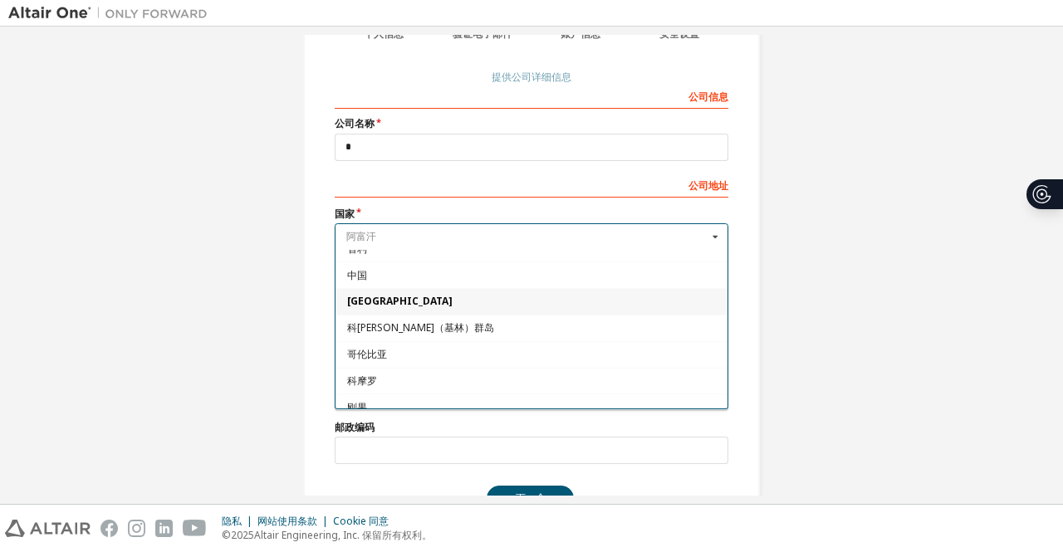
click at [411, 242] on input "text" at bounding box center [532, 237] width 392 height 26
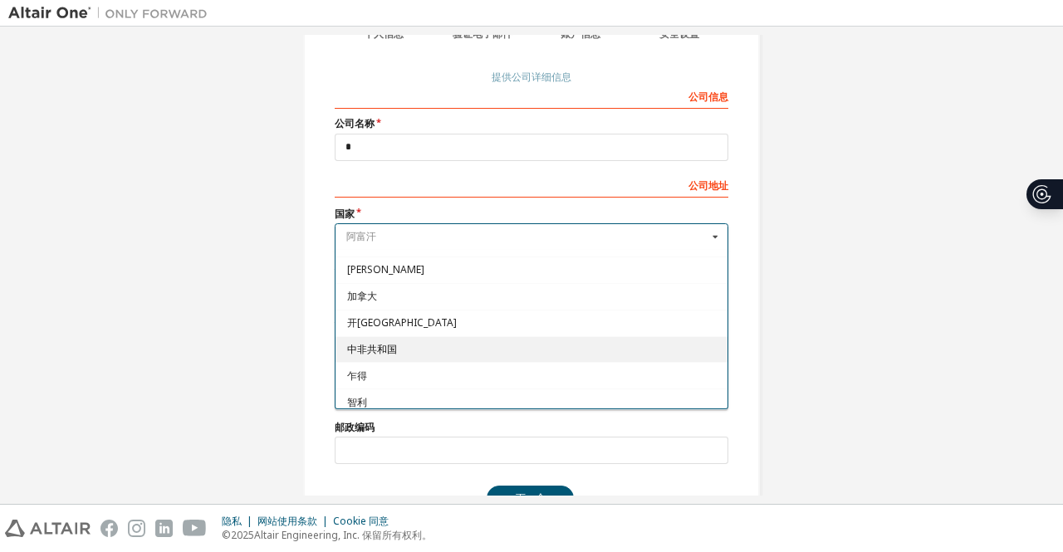
scroll to position [986, 0]
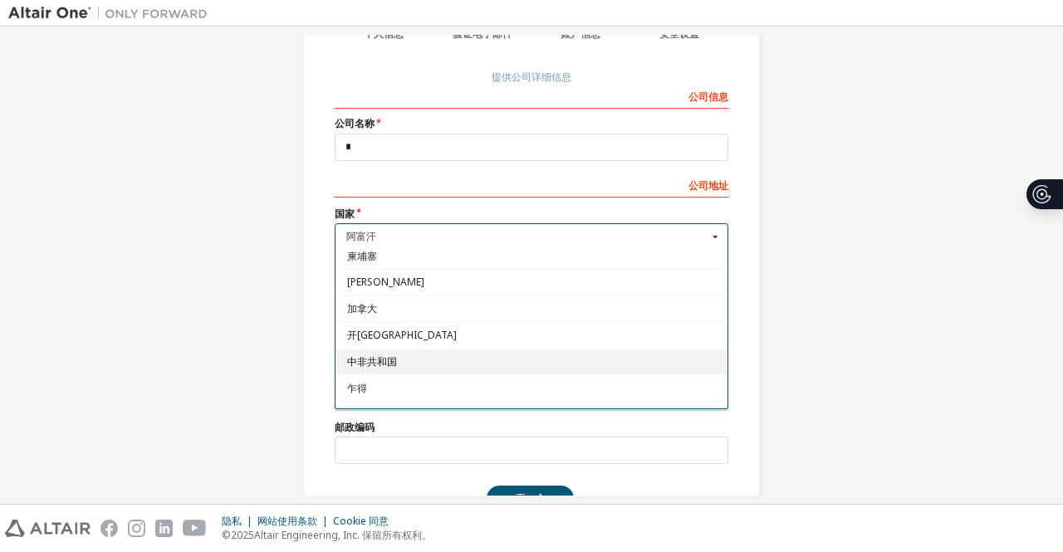
click at [379, 355] on font "中非共和国" at bounding box center [372, 362] width 50 height 14
type input "***"
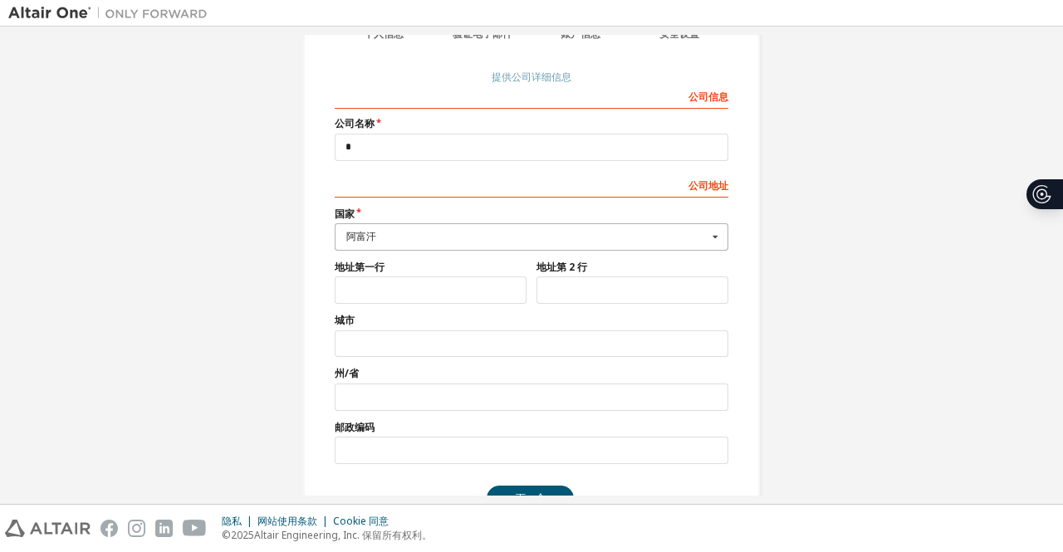
click at [404, 242] on input "text" at bounding box center [532, 237] width 392 height 26
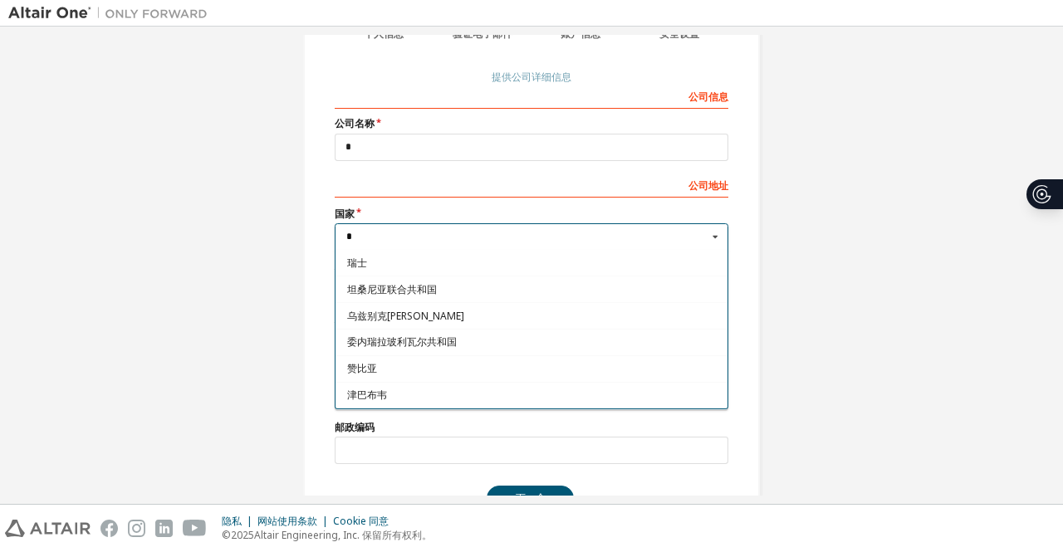
scroll to position [0, 0]
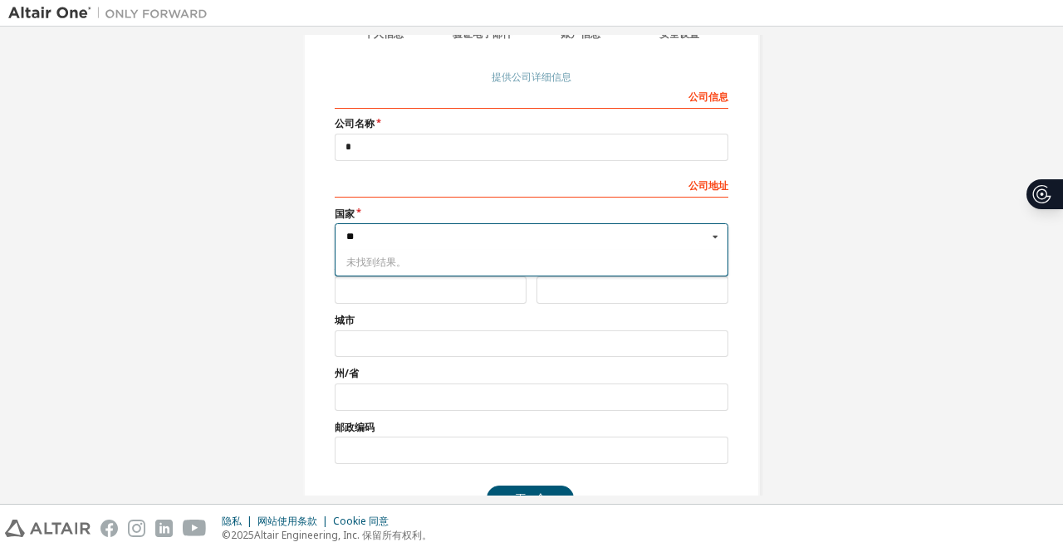
type input "**"
click at [394, 297] on input "text" at bounding box center [431, 289] width 192 height 27
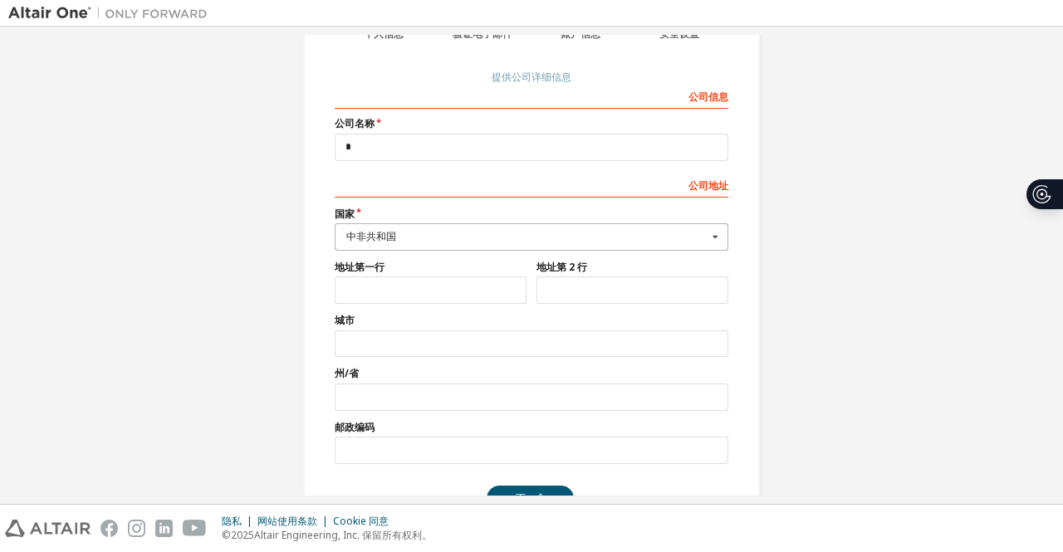
click at [382, 233] on font "中非共和国" at bounding box center [371, 236] width 50 height 14
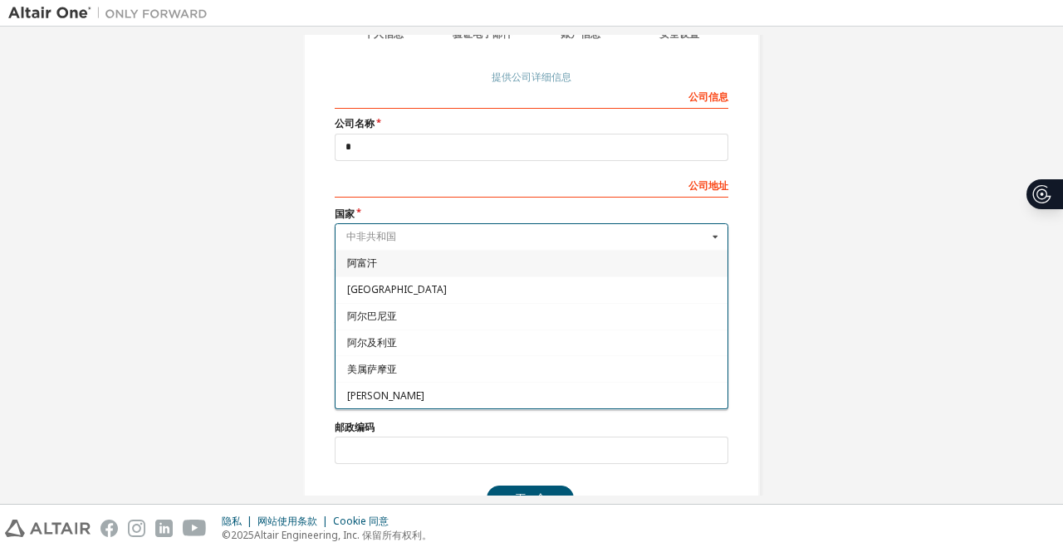
click at [380, 237] on input "text" at bounding box center [532, 237] width 392 height 26
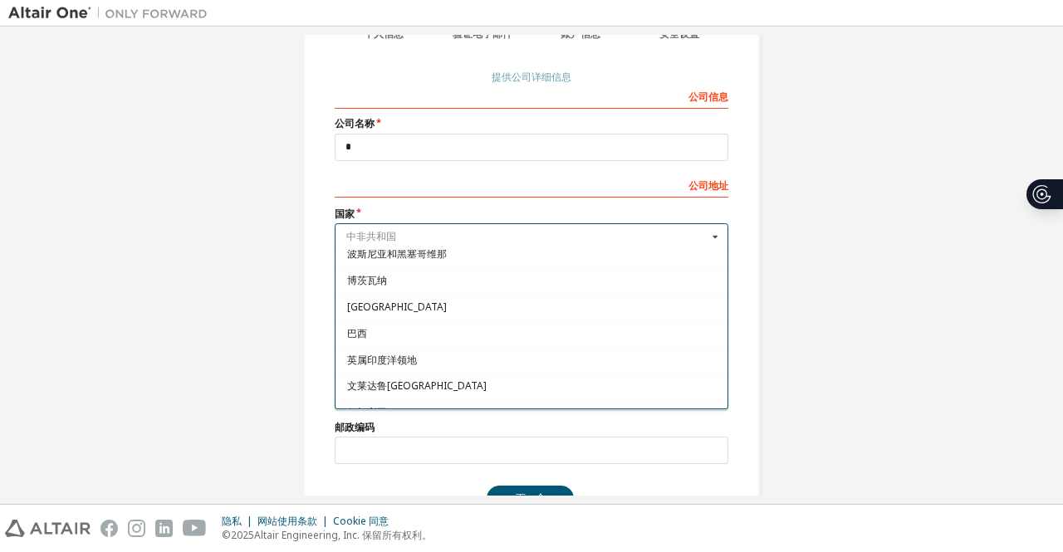
scroll to position [747, 0]
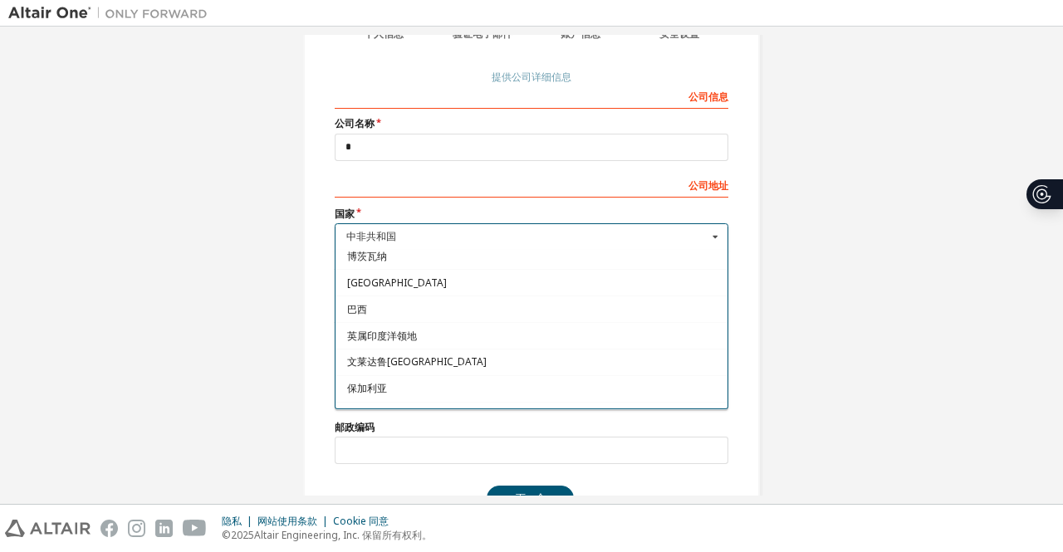
click at [385, 335] on div "英属印度洋领地" at bounding box center [531, 335] width 392 height 27
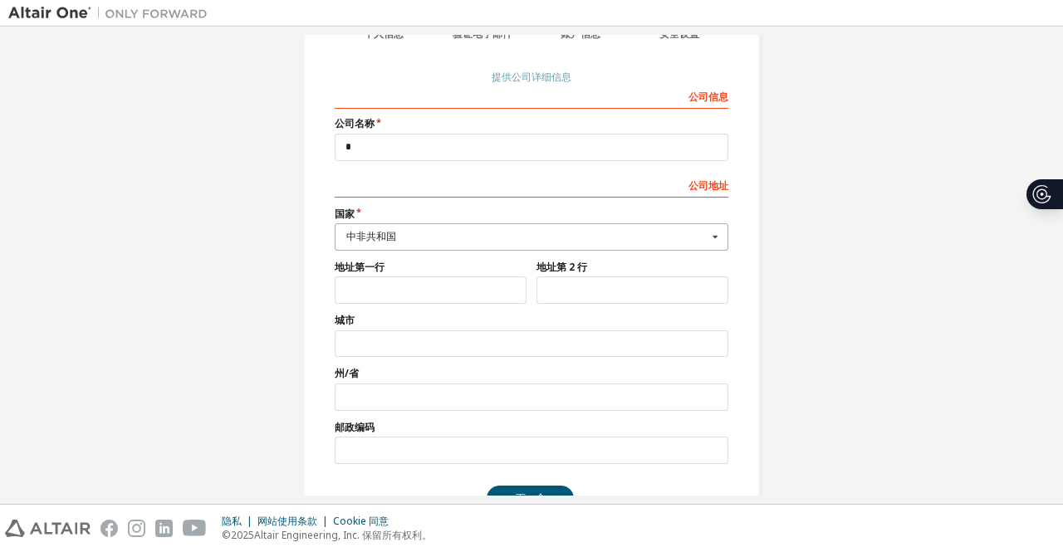
click at [427, 226] on input "text" at bounding box center [532, 237] width 392 height 26
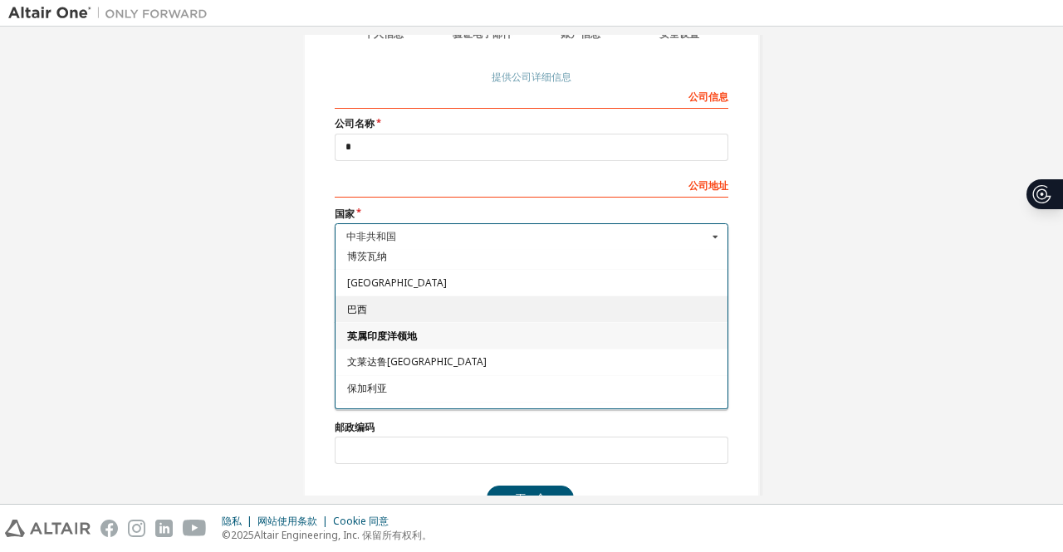
click at [405, 311] on div "巴西" at bounding box center [531, 309] width 392 height 27
type input "***"
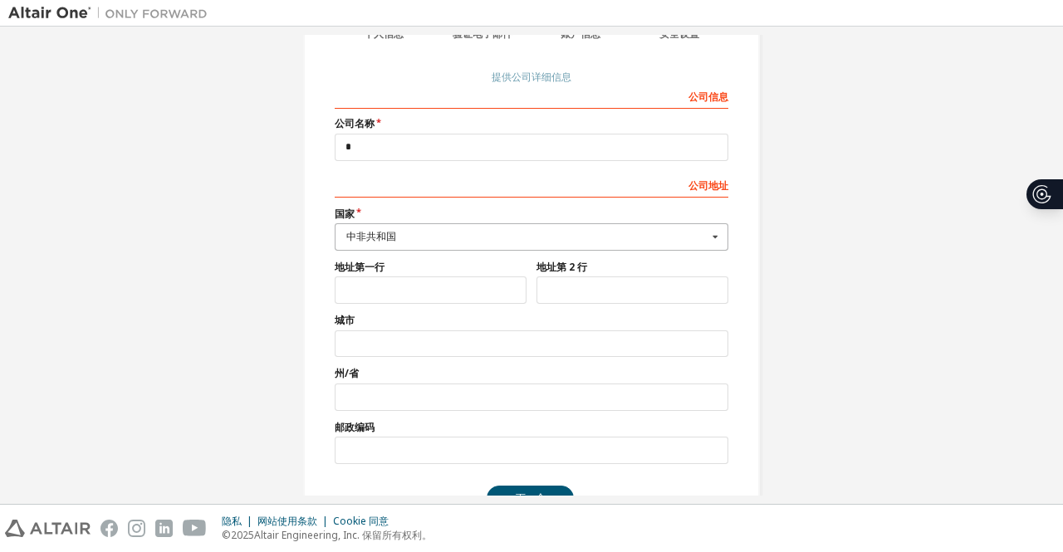
click at [405, 314] on label "城市" at bounding box center [532, 320] width 394 height 13
click at [406, 286] on input "text" at bounding box center [431, 289] width 192 height 27
type input "*"
click at [573, 281] on input "text" at bounding box center [632, 289] width 192 height 27
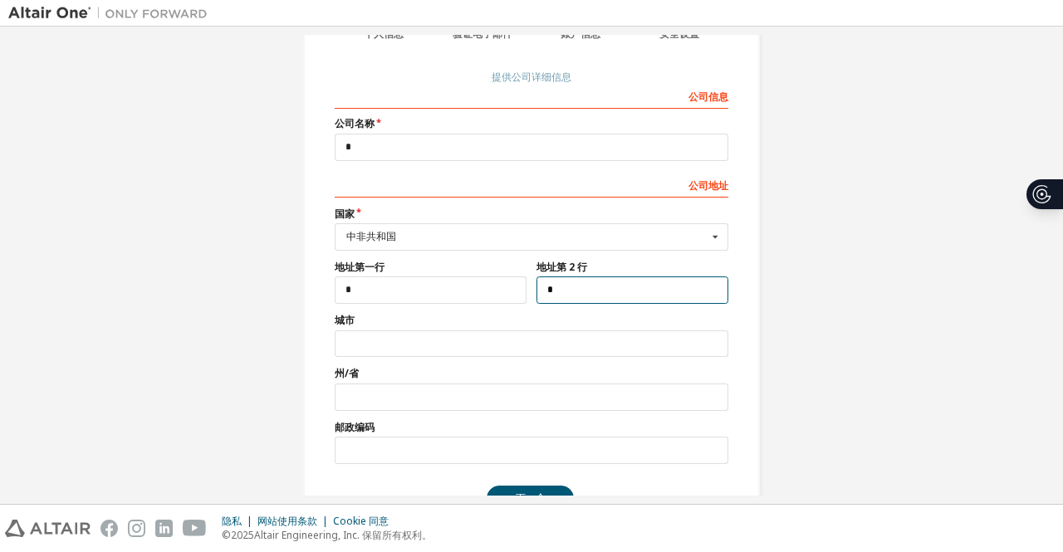
type input "*"
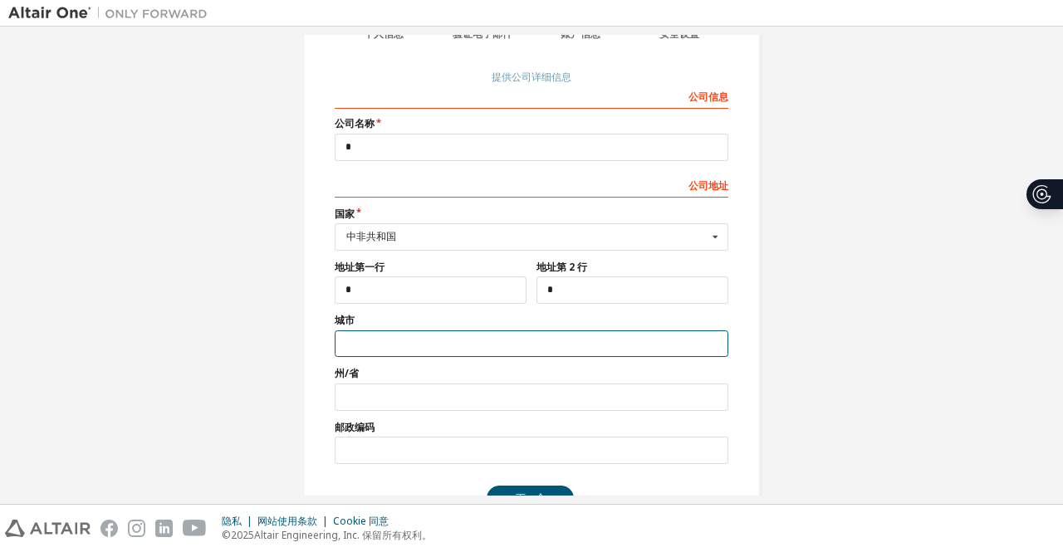
click at [441, 345] on input "text" at bounding box center [532, 343] width 394 height 27
type input "***"
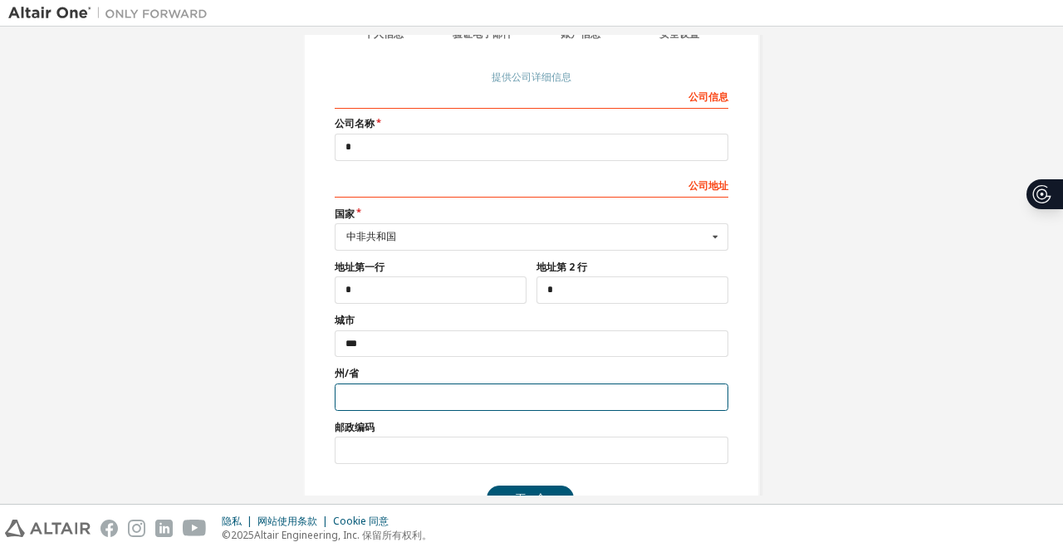
click at [433, 389] on input "text" at bounding box center [532, 397] width 394 height 27
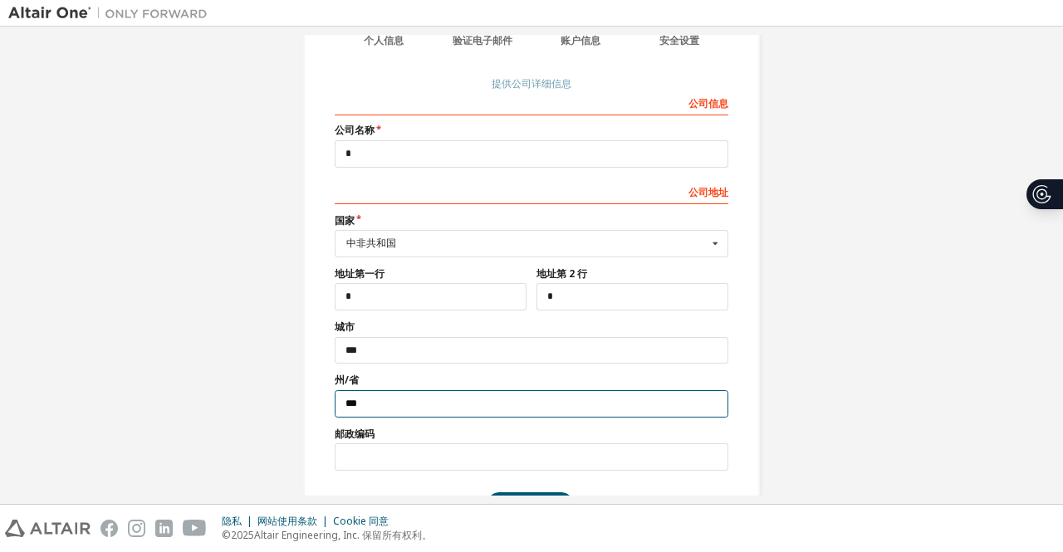
scroll to position [126, 0]
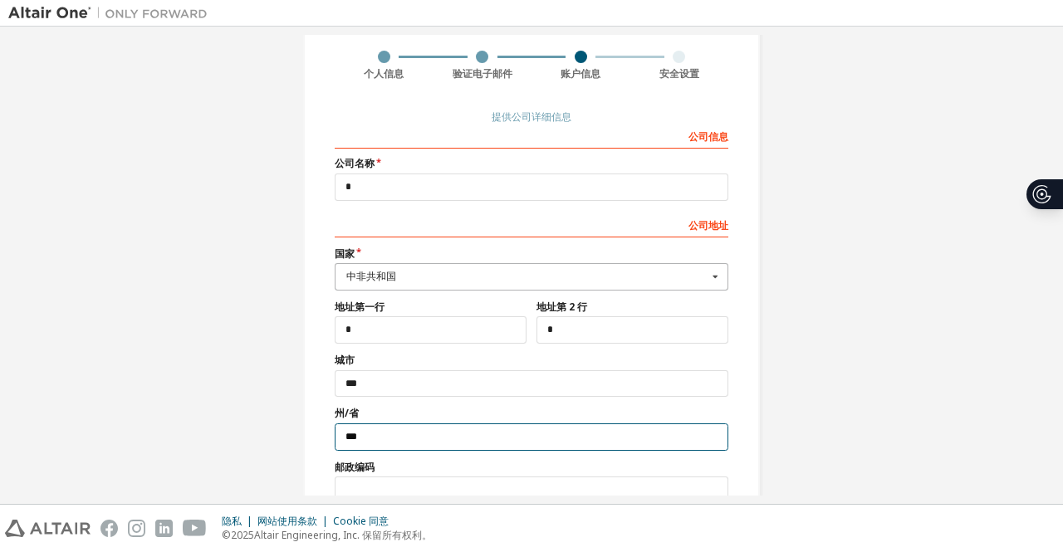
type input "***"
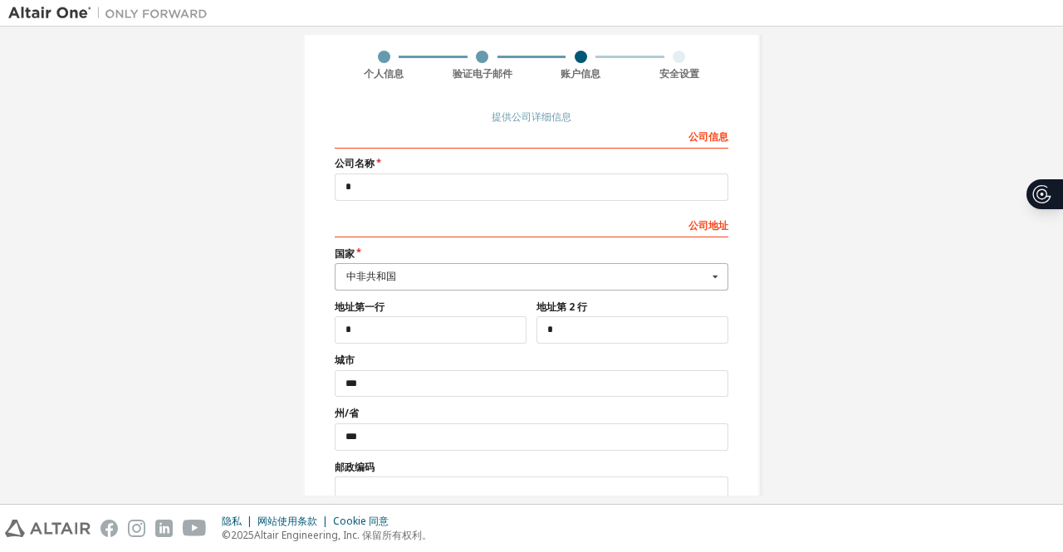
click at [470, 278] on div "中非共和国" at bounding box center [526, 277] width 361 height 10
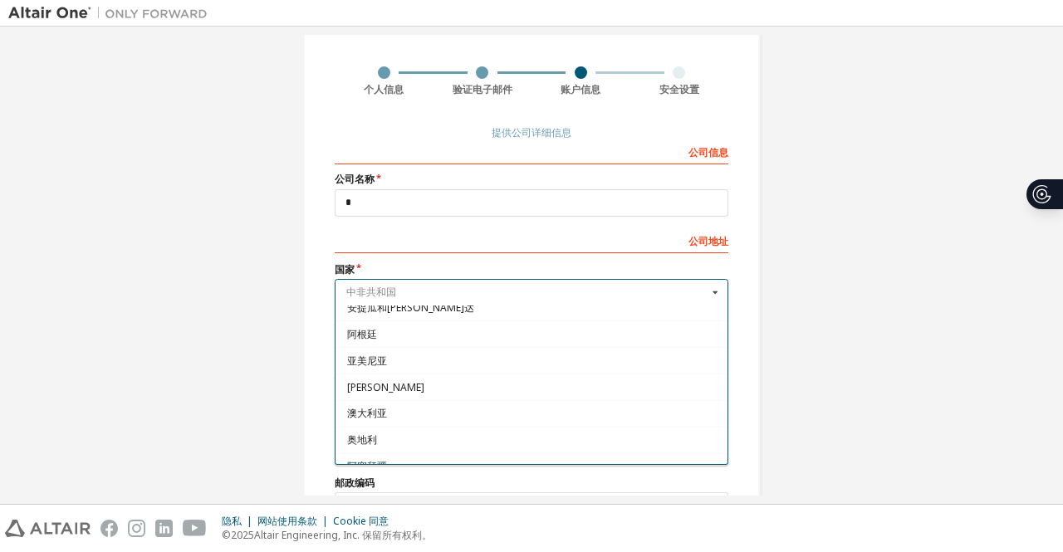
scroll to position [209, 0]
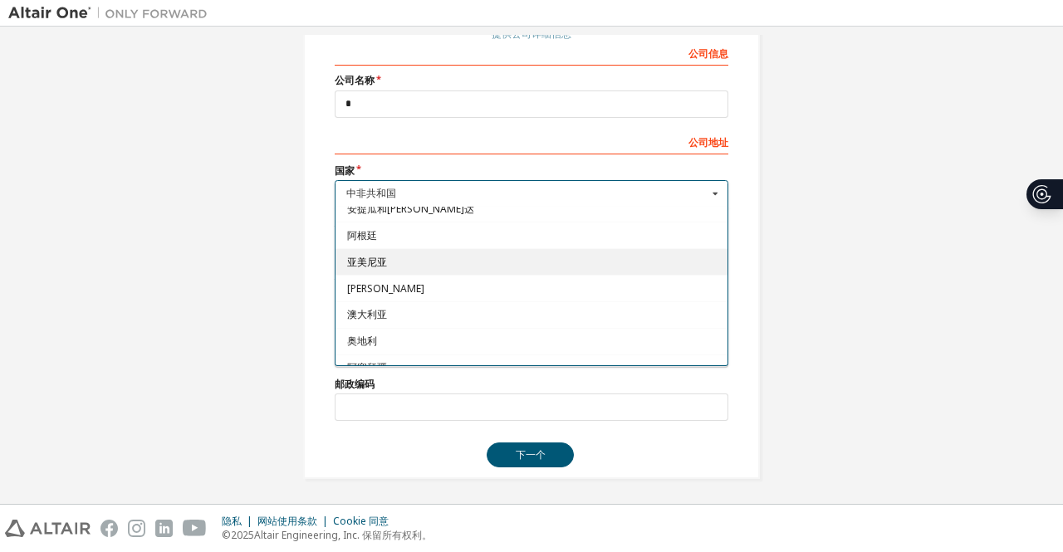
click at [390, 248] on div "亚美尼亚" at bounding box center [531, 261] width 392 height 27
type input "***"
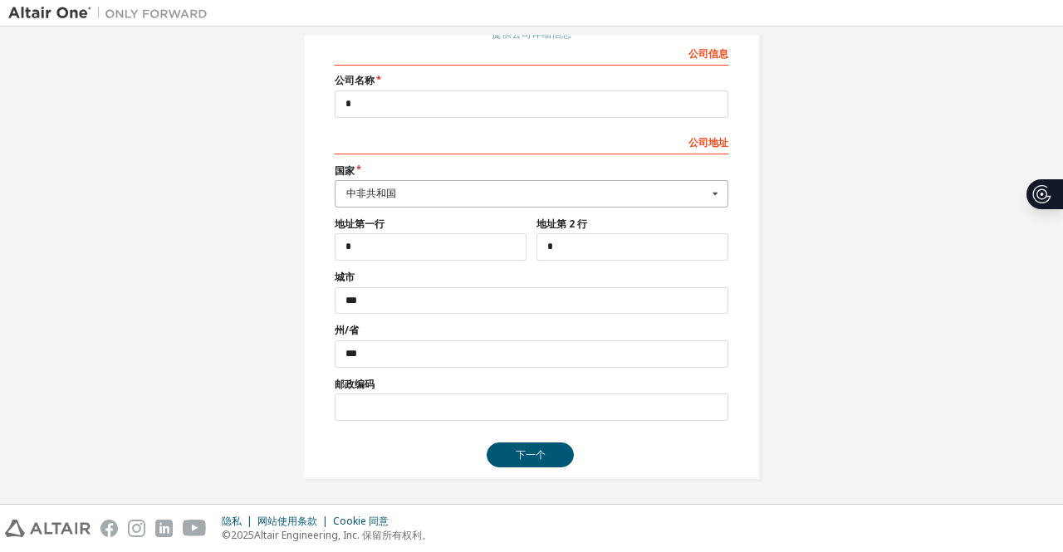
click at [433, 190] on div "中非共和国" at bounding box center [526, 193] width 361 height 10
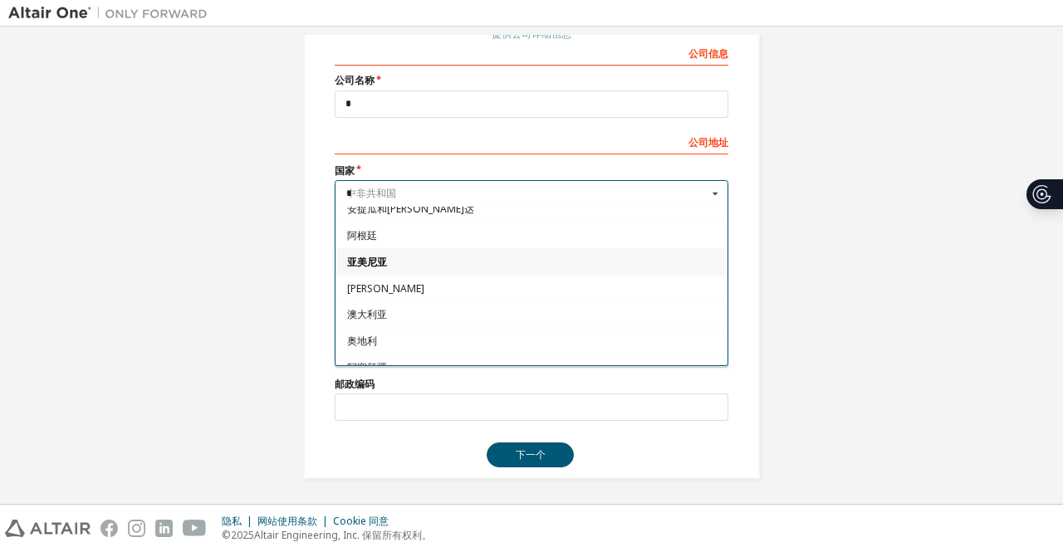
scroll to position [0, 0]
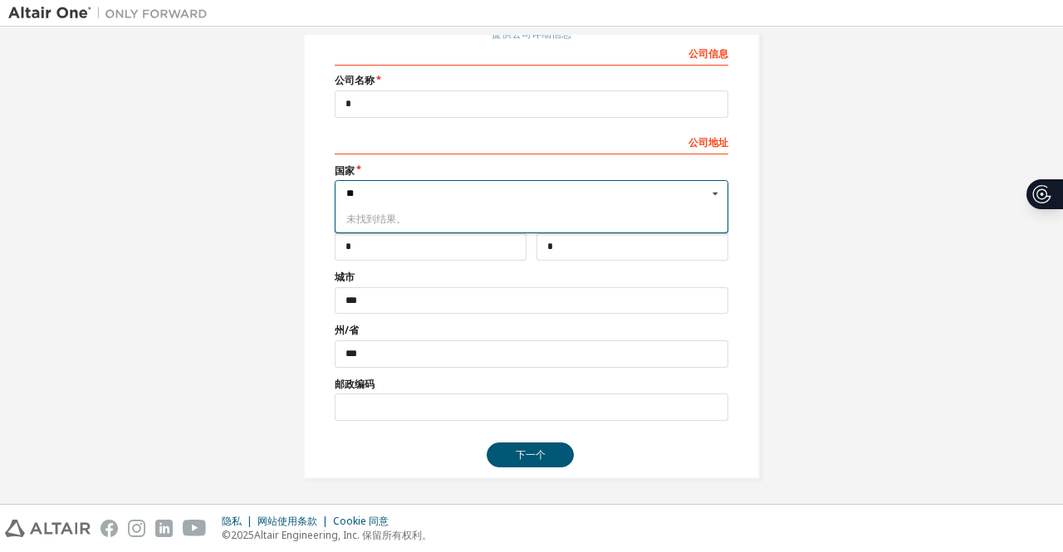
click at [447, 198] on input "**" at bounding box center [532, 194] width 392 height 26
type input "**"
click at [420, 212] on div "未找到结果。" at bounding box center [532, 220] width 394 height 26
click at [757, 268] on div "创建 Altair One 帐户 免费试用、许可证、下载、学习和 文档等等。 个人信息 验证电子邮件 账户信息 安全设置 提供公司详细信息 公司 信息 公司 …" at bounding box center [531, 162] width 497 height 673
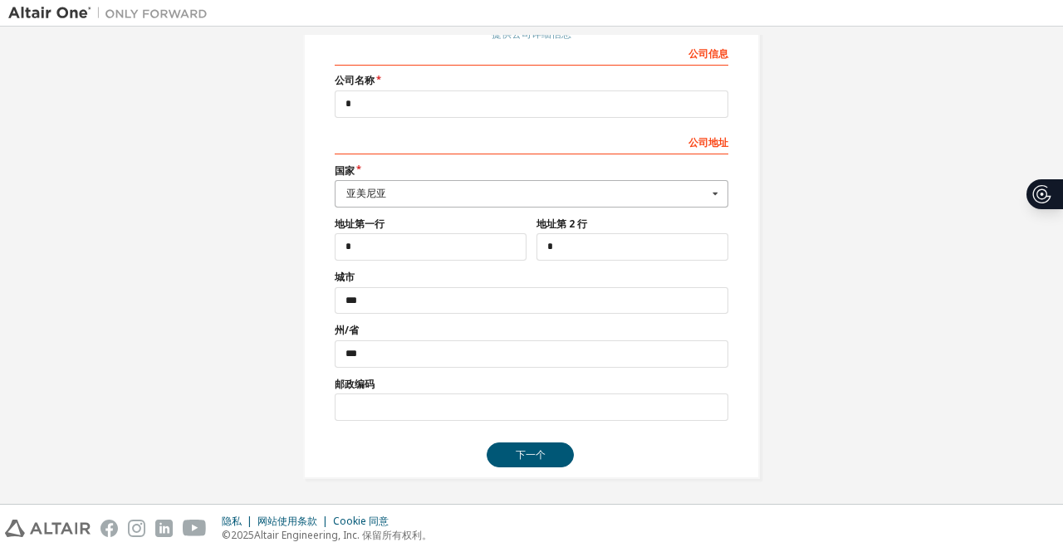
click at [470, 188] on div "亚美尼亚" at bounding box center [526, 193] width 361 height 10
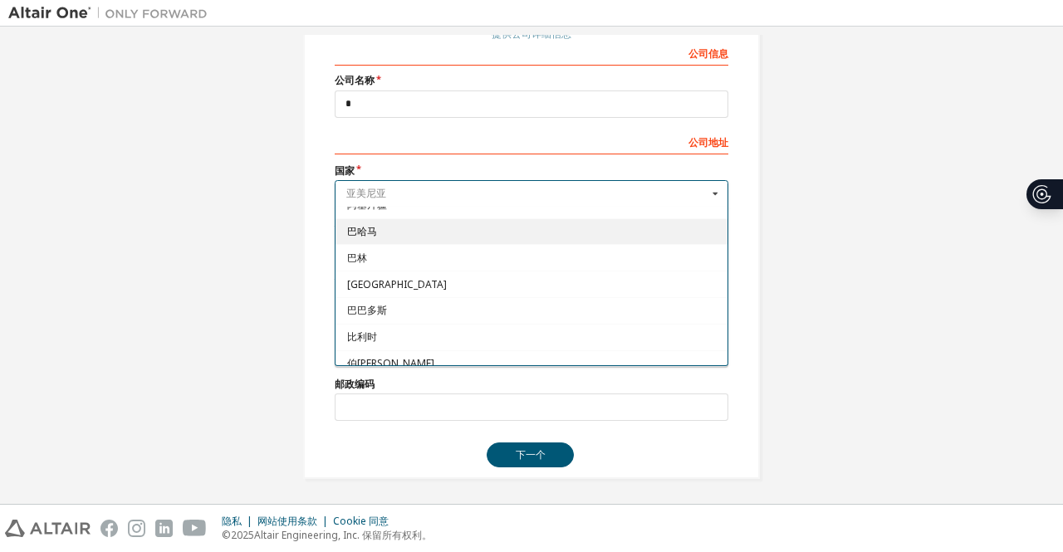
scroll to position [581, 0]
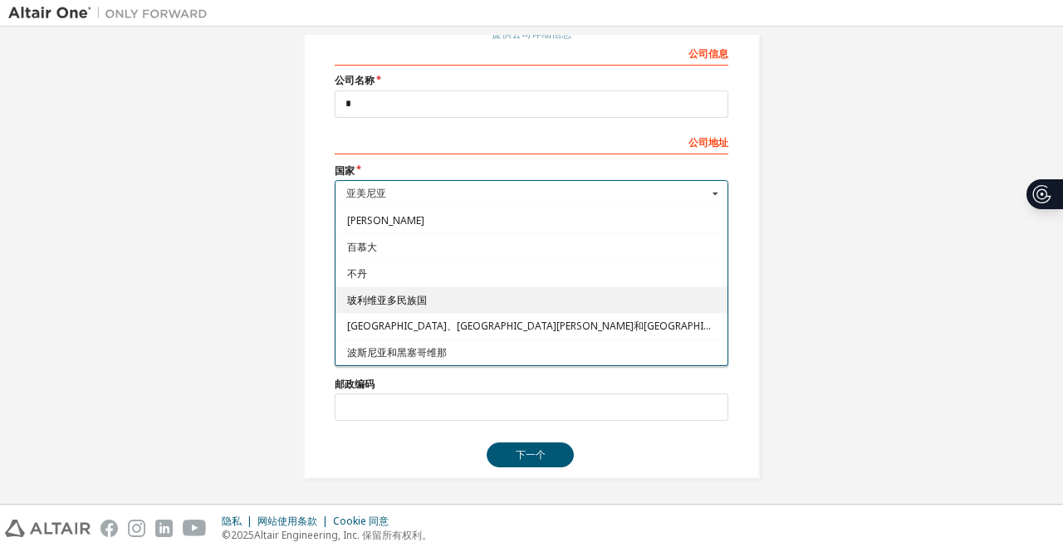
click at [426, 295] on span "玻利维亚多民族国" at bounding box center [531, 300] width 369 height 10
type input "***"
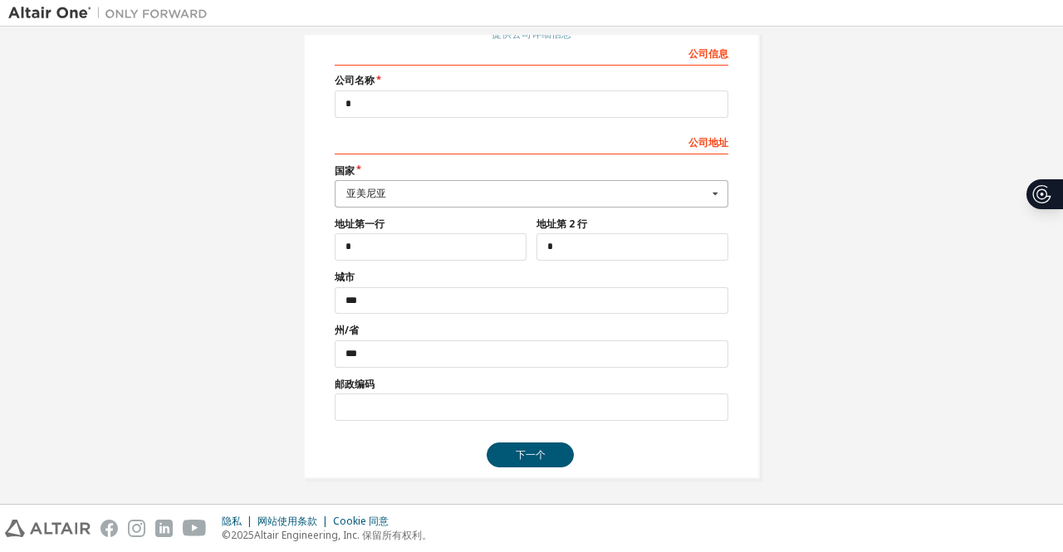
click at [443, 188] on div "亚美尼亚" at bounding box center [526, 193] width 361 height 10
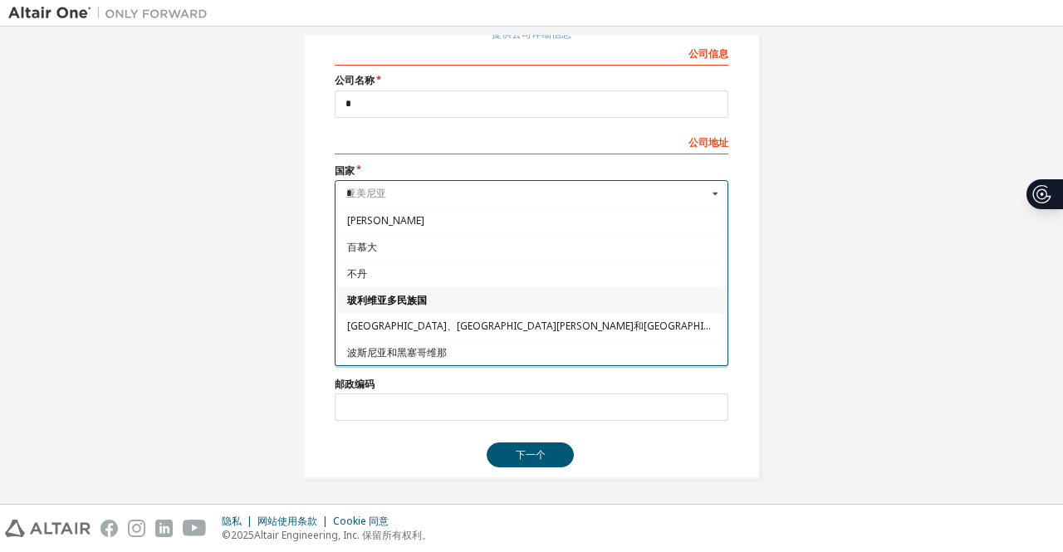
scroll to position [0, 0]
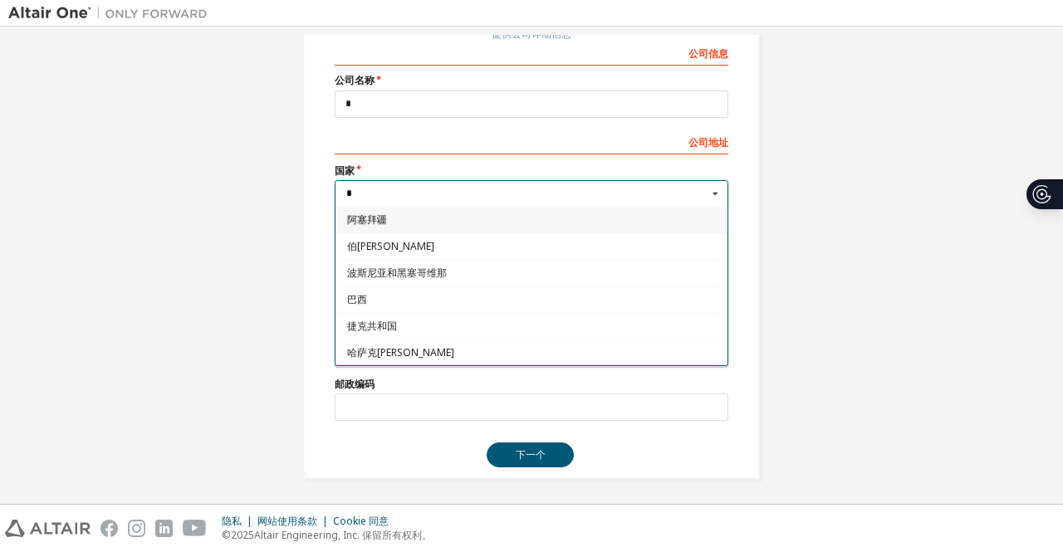
type input "*"
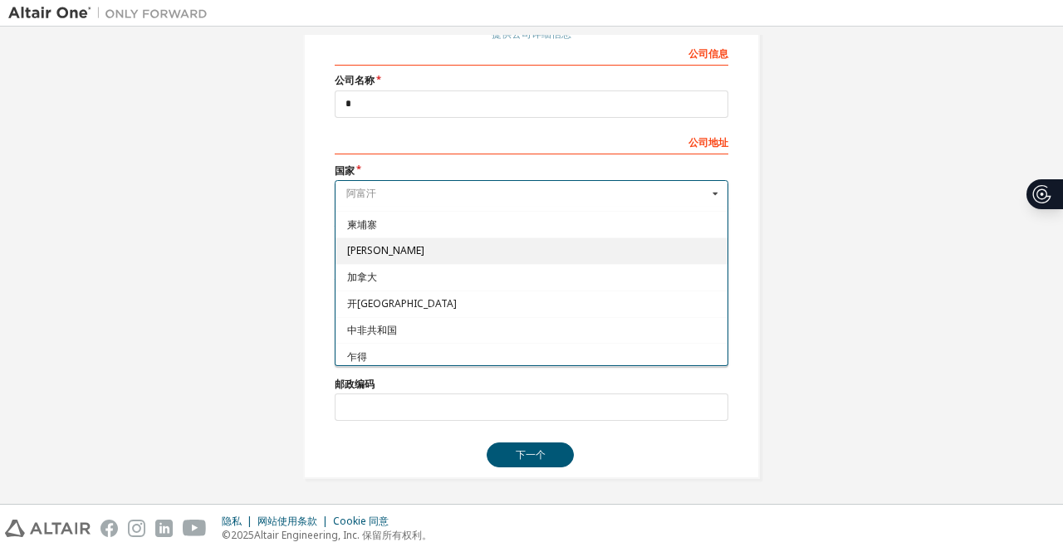
scroll to position [1079, 0]
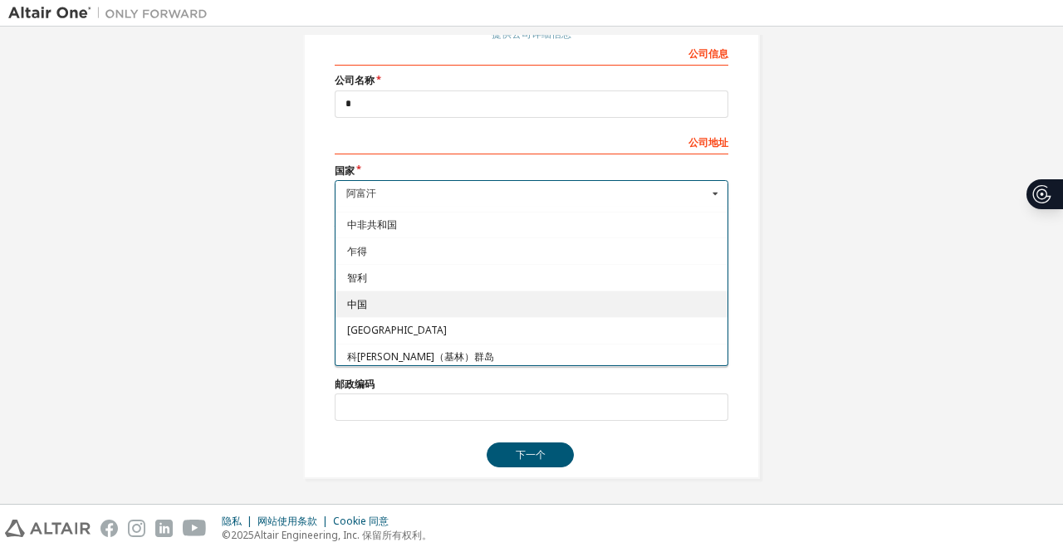
click at [414, 291] on div "中国" at bounding box center [531, 304] width 392 height 27
type input "***"
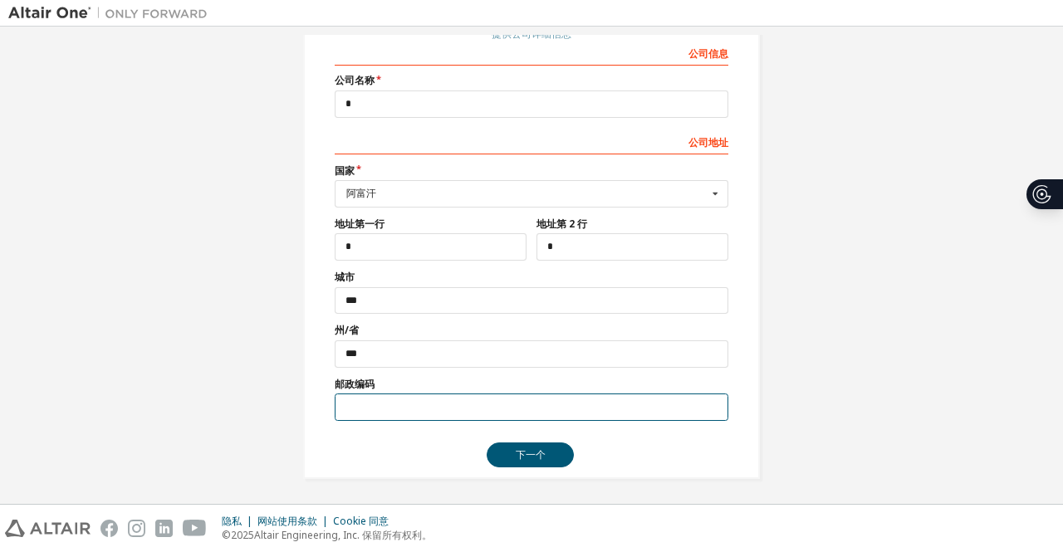
click at [387, 409] on input "text" at bounding box center [532, 407] width 394 height 27
type input "******"
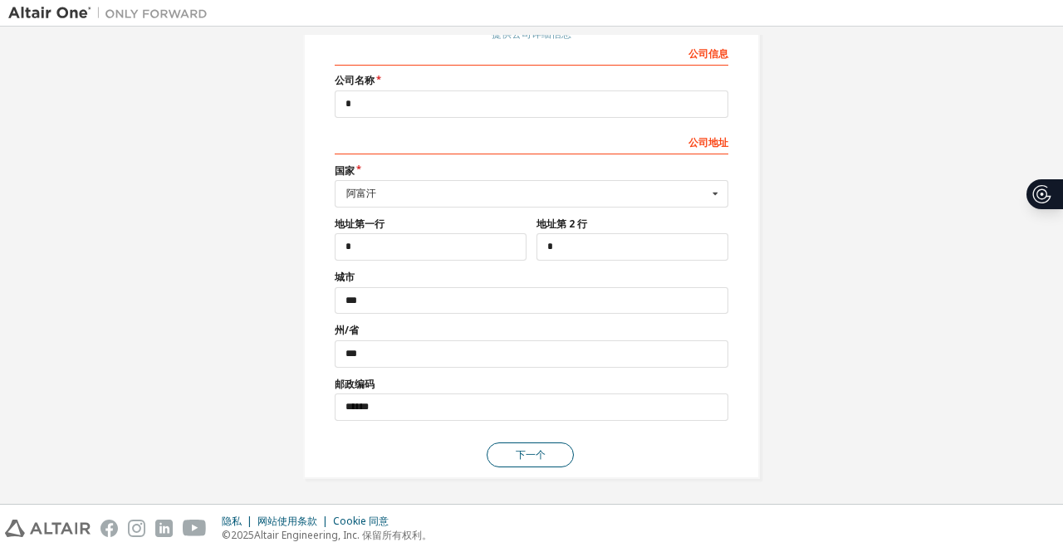
click at [526, 457] on font "下一个" at bounding box center [531, 455] width 30 height 14
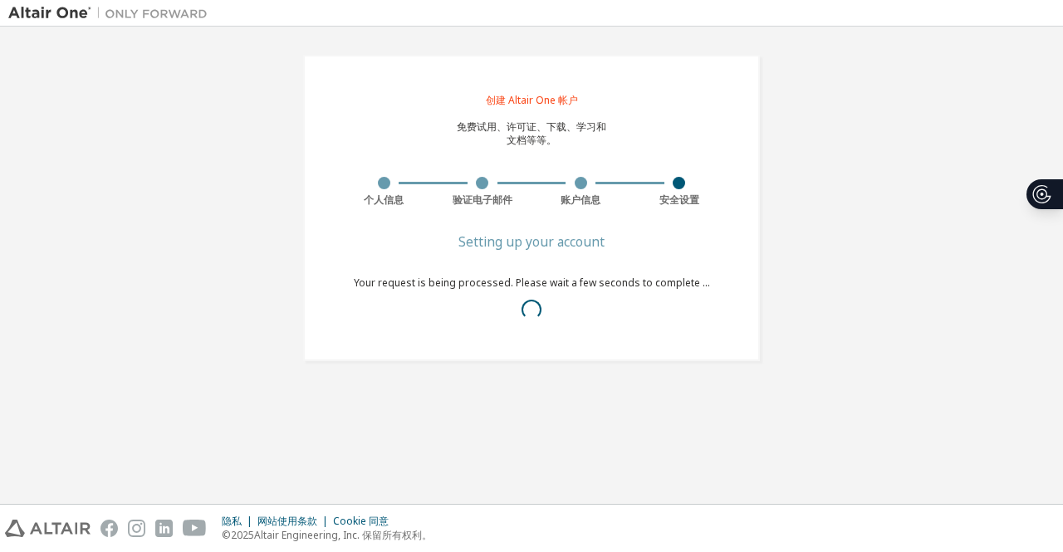
scroll to position [0, 0]
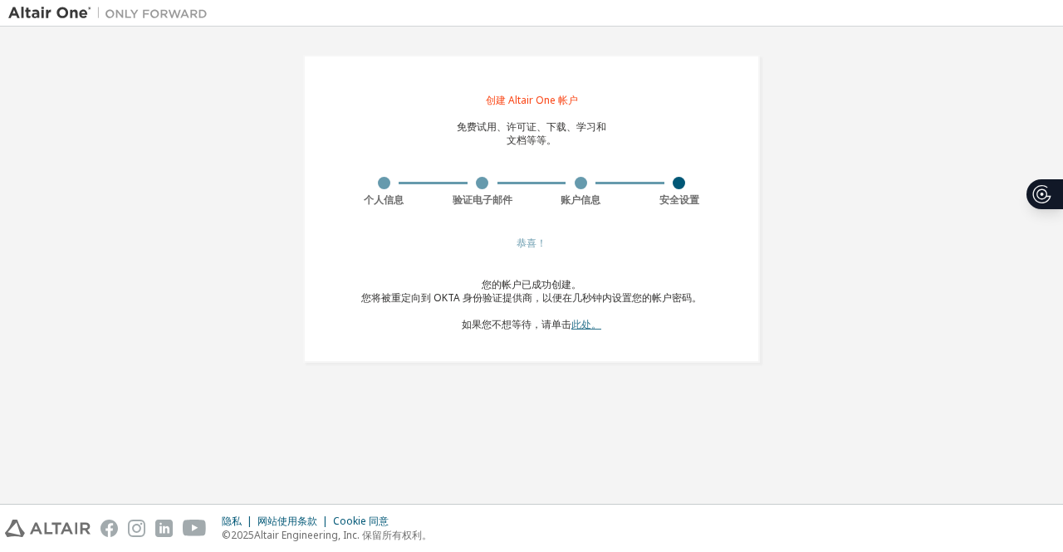
click at [585, 321] on font "此处。" at bounding box center [586, 324] width 30 height 14
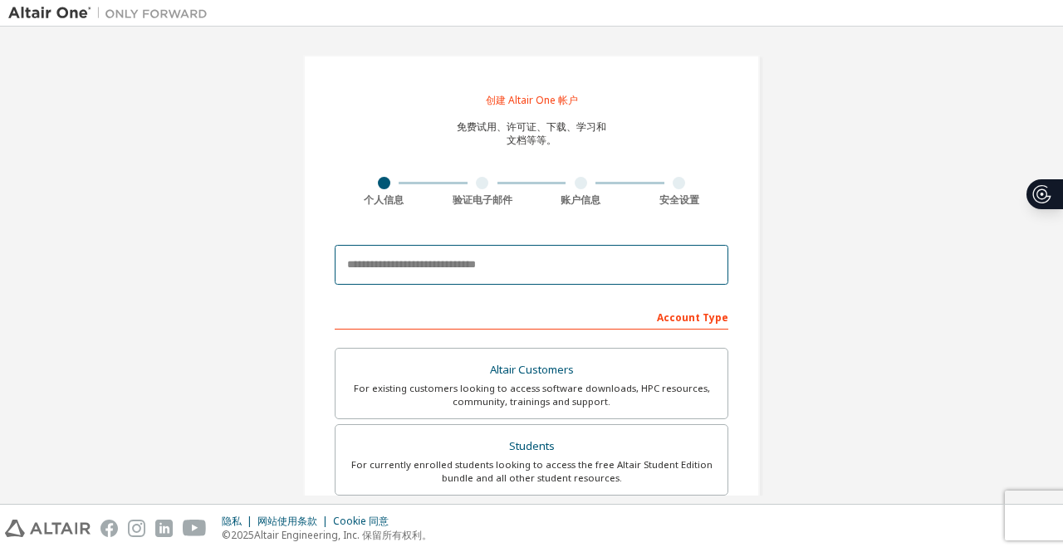
click at [462, 257] on input "email" at bounding box center [532, 265] width 394 height 40
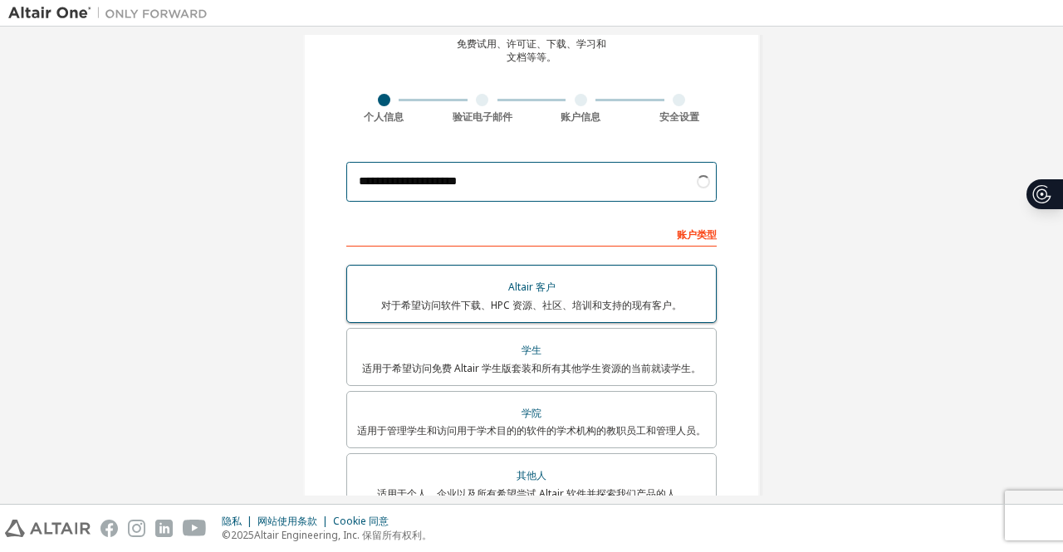
scroll to position [166, 0]
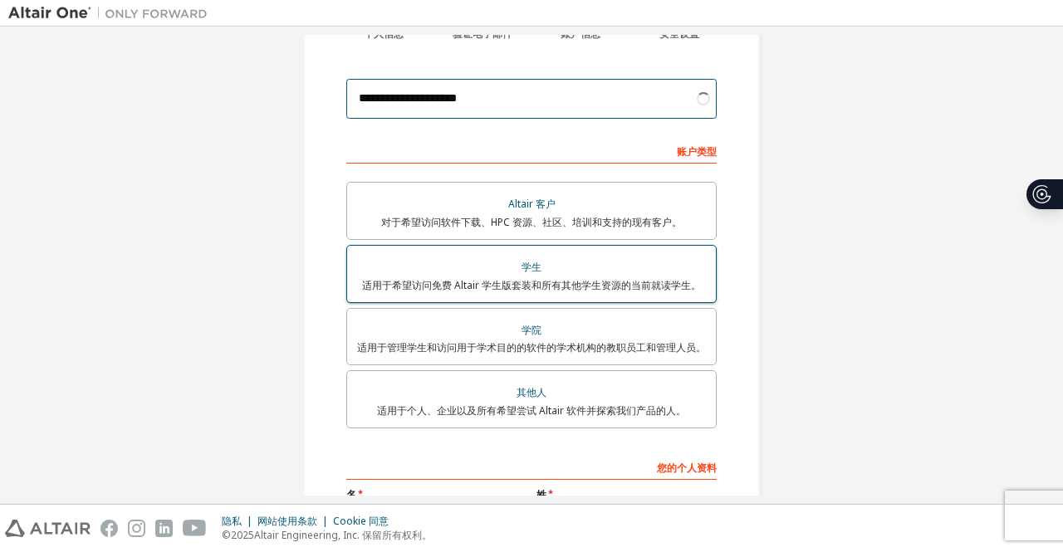
type input "**********"
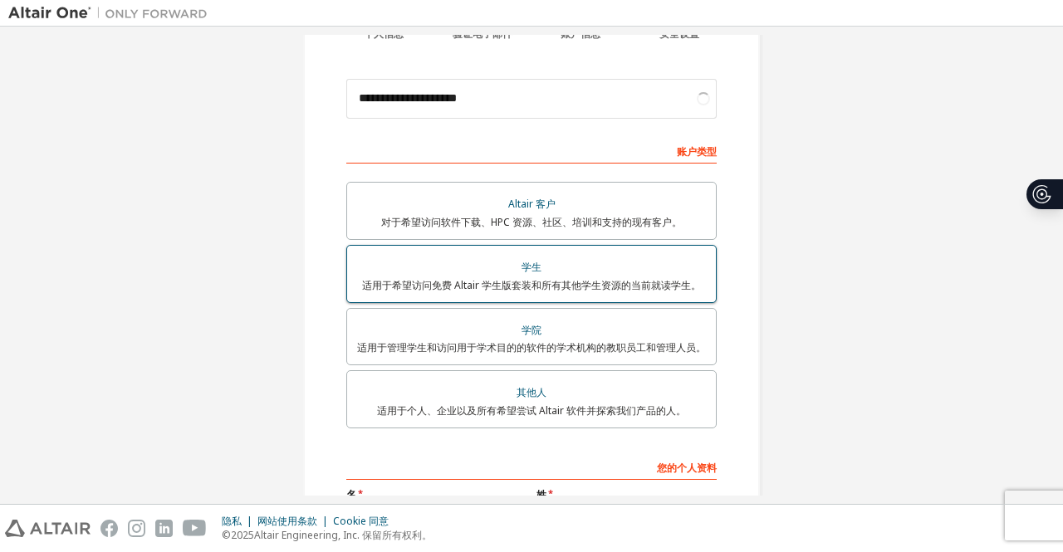
click at [533, 260] on font "学生" at bounding box center [531, 267] width 20 height 14
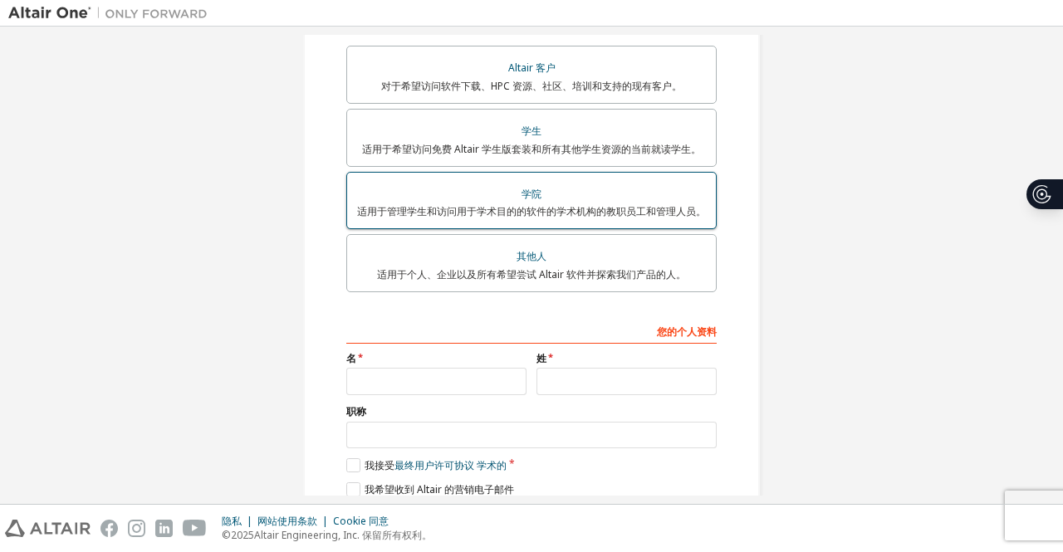
scroll to position [332, 0]
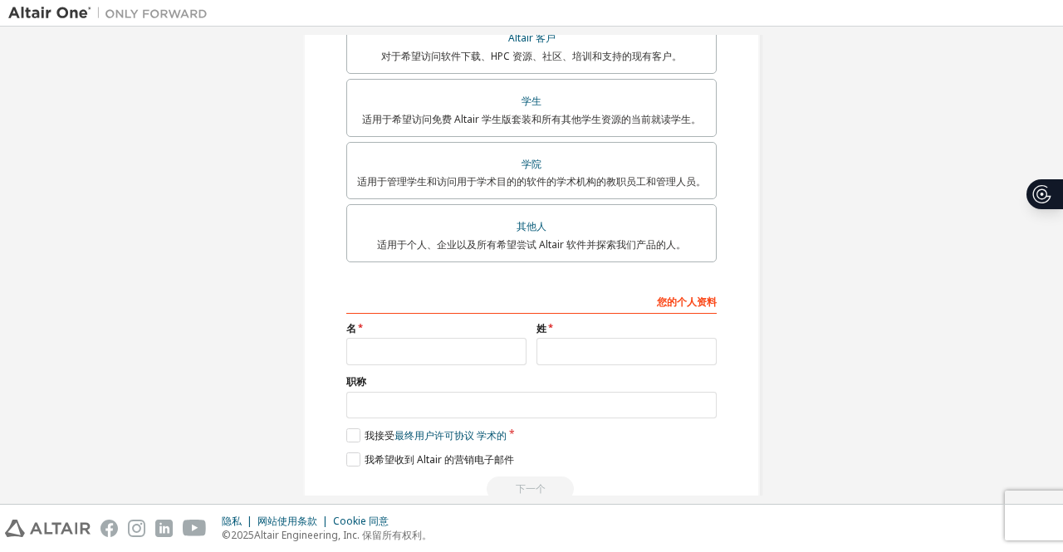
click at [475, 330] on label "名" at bounding box center [436, 328] width 180 height 13
click at [468, 347] on input "text" at bounding box center [436, 351] width 180 height 27
type input "*"
click at [575, 360] on input "text" at bounding box center [626, 351] width 180 height 27
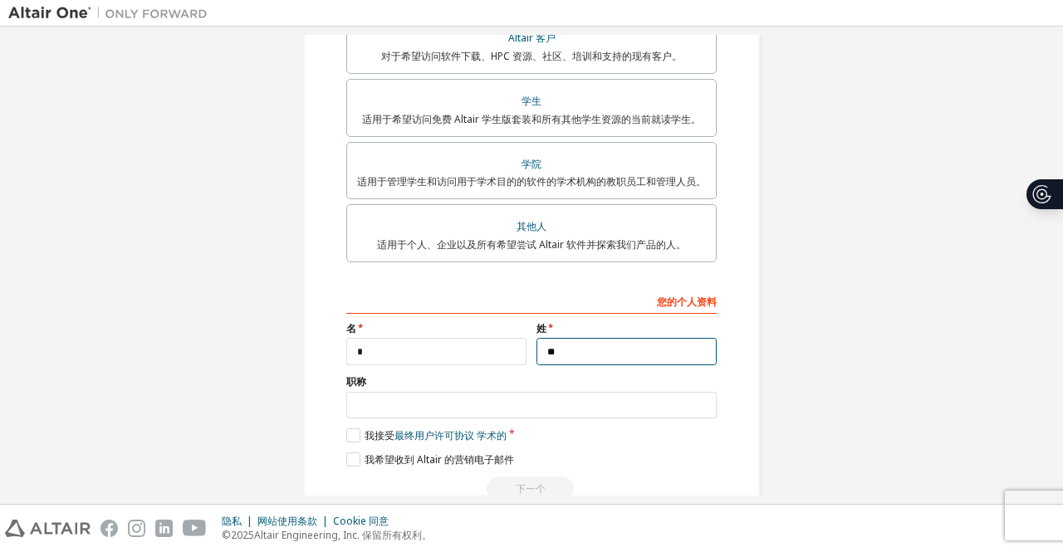
type input "**"
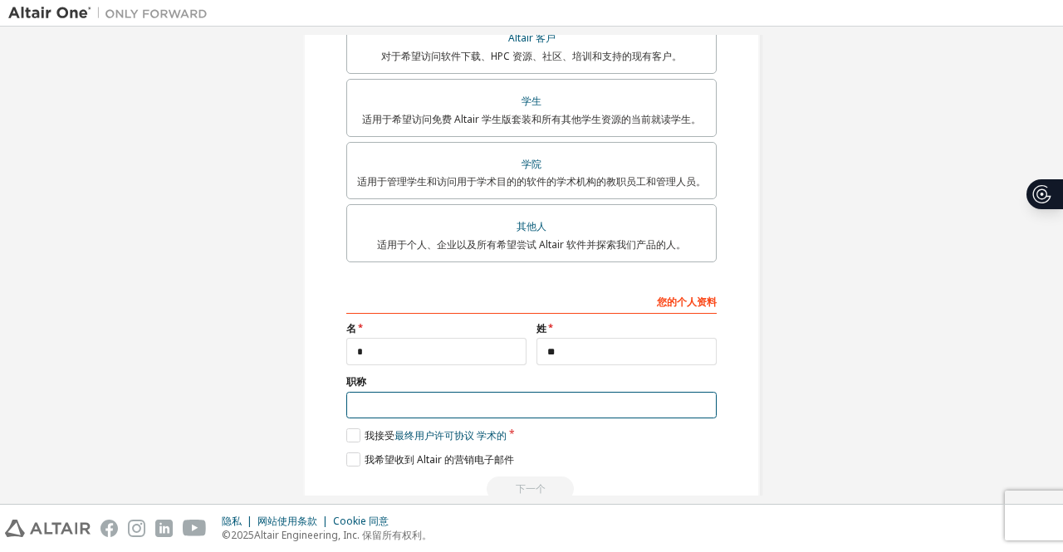
click at [367, 411] on input "text" at bounding box center [531, 405] width 370 height 27
type input "**"
click at [353, 434] on label "我接受 最终用户许可协议 学术的" at bounding box center [426, 435] width 160 height 14
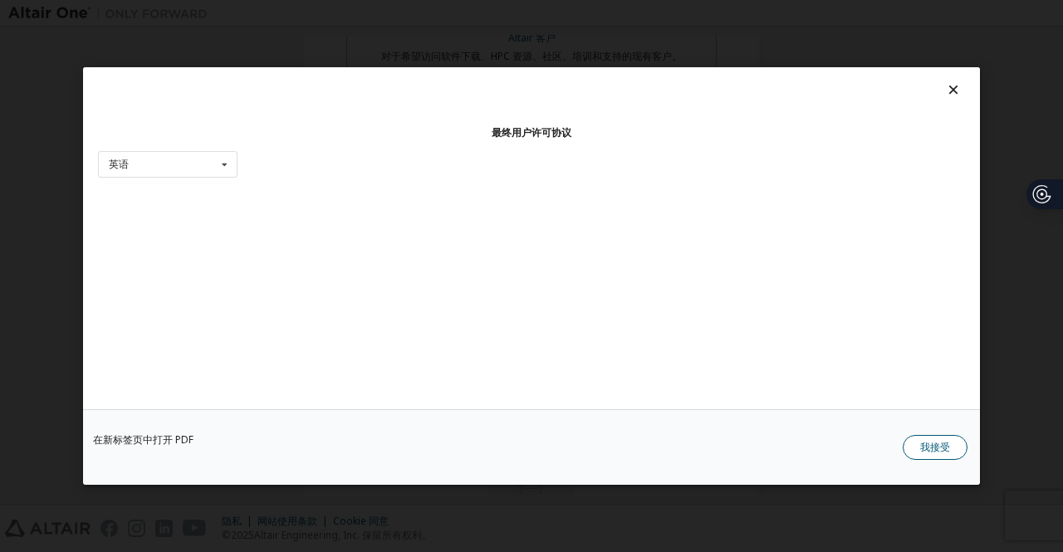
click at [956, 446] on button "我接受" at bounding box center [935, 447] width 65 height 25
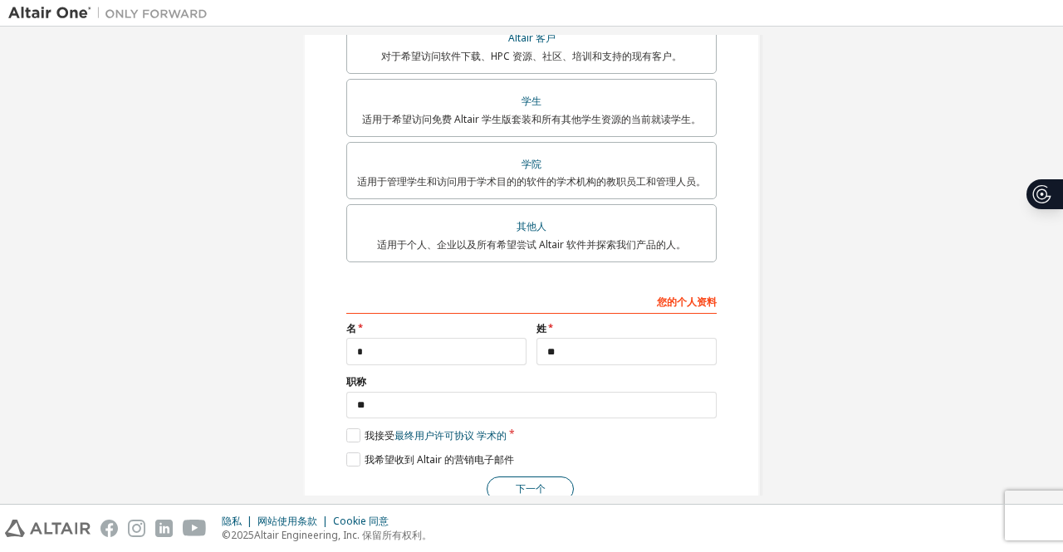
click at [525, 491] on font "下一个" at bounding box center [531, 489] width 30 height 14
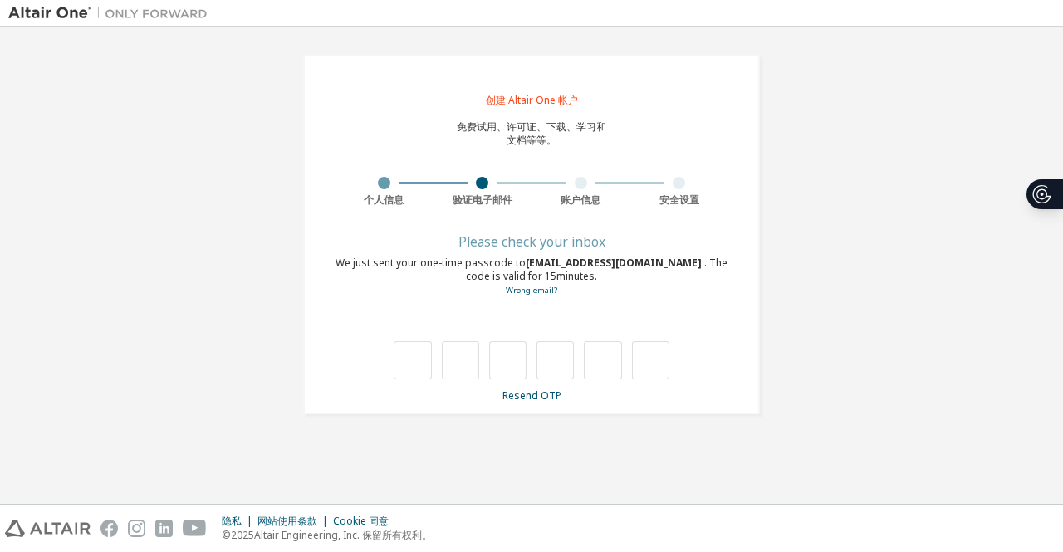
scroll to position [0, 0]
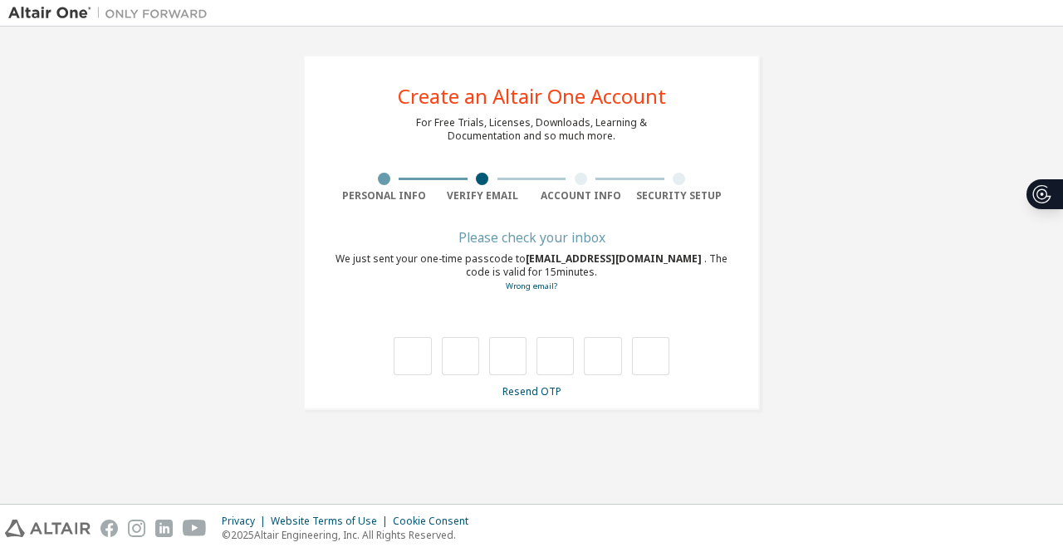
type input "*"
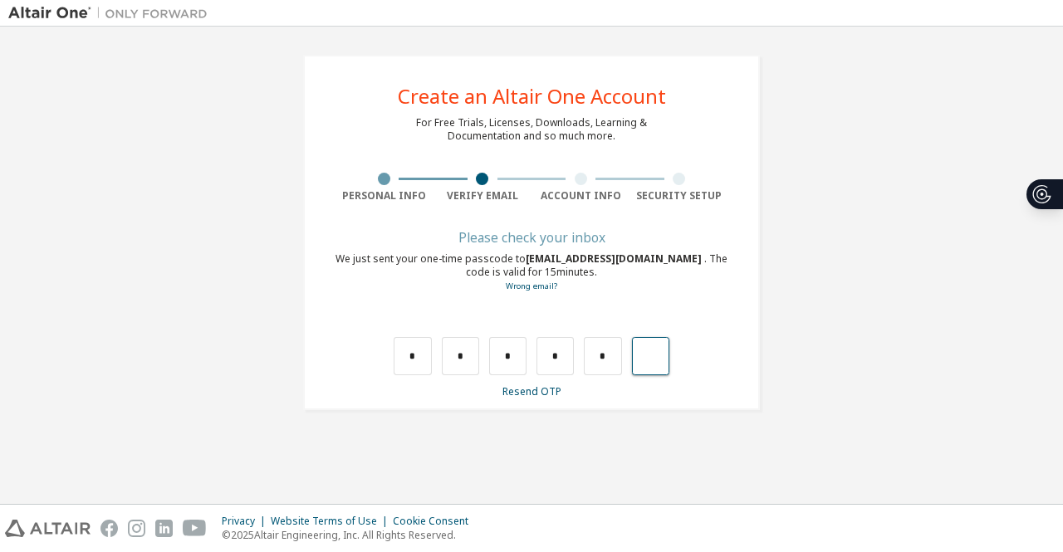
type input "*"
